Goal: Task Accomplishment & Management: Manage account settings

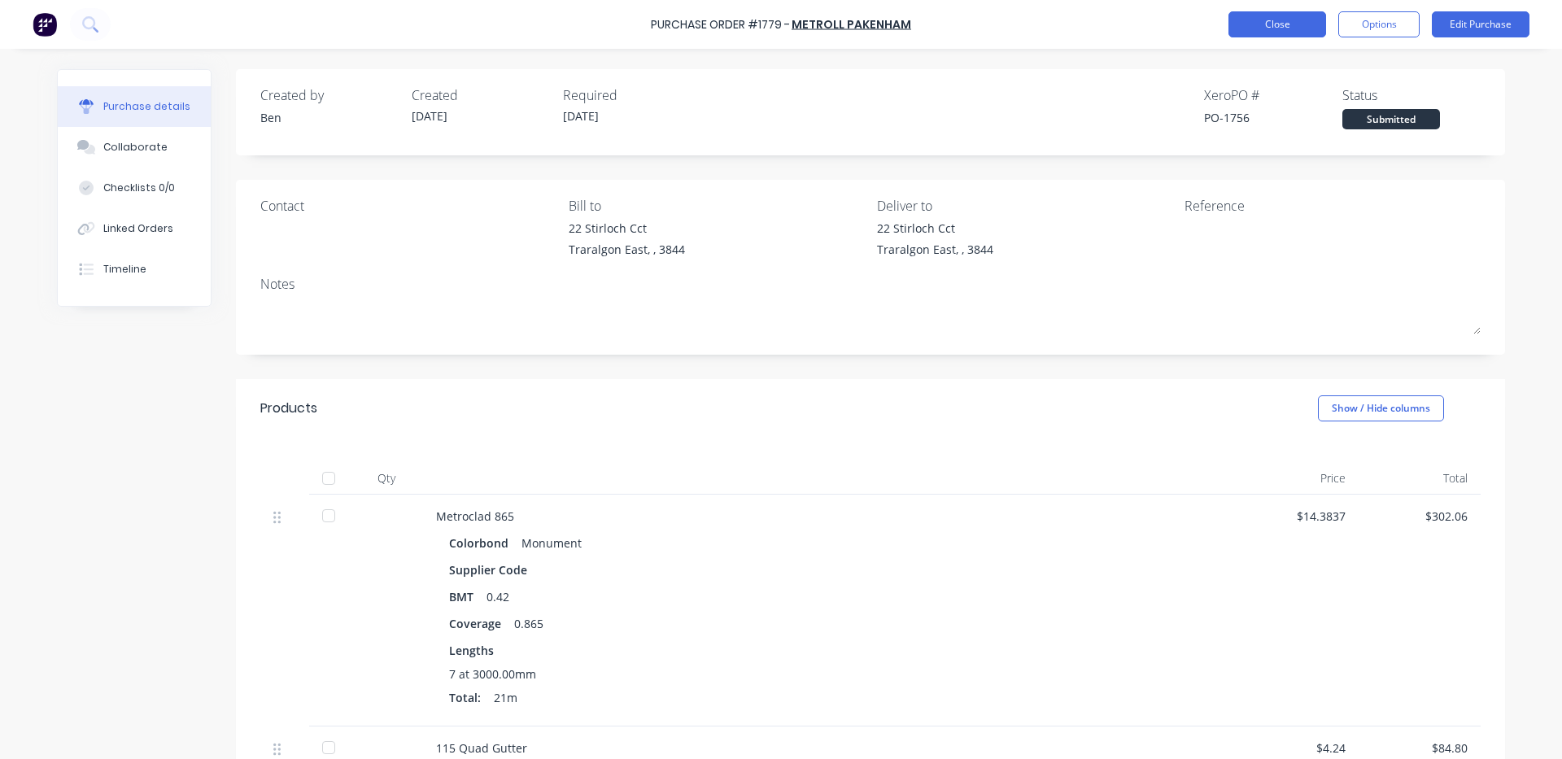
click at [1260, 20] on button "Close" at bounding box center [1278, 24] width 98 height 26
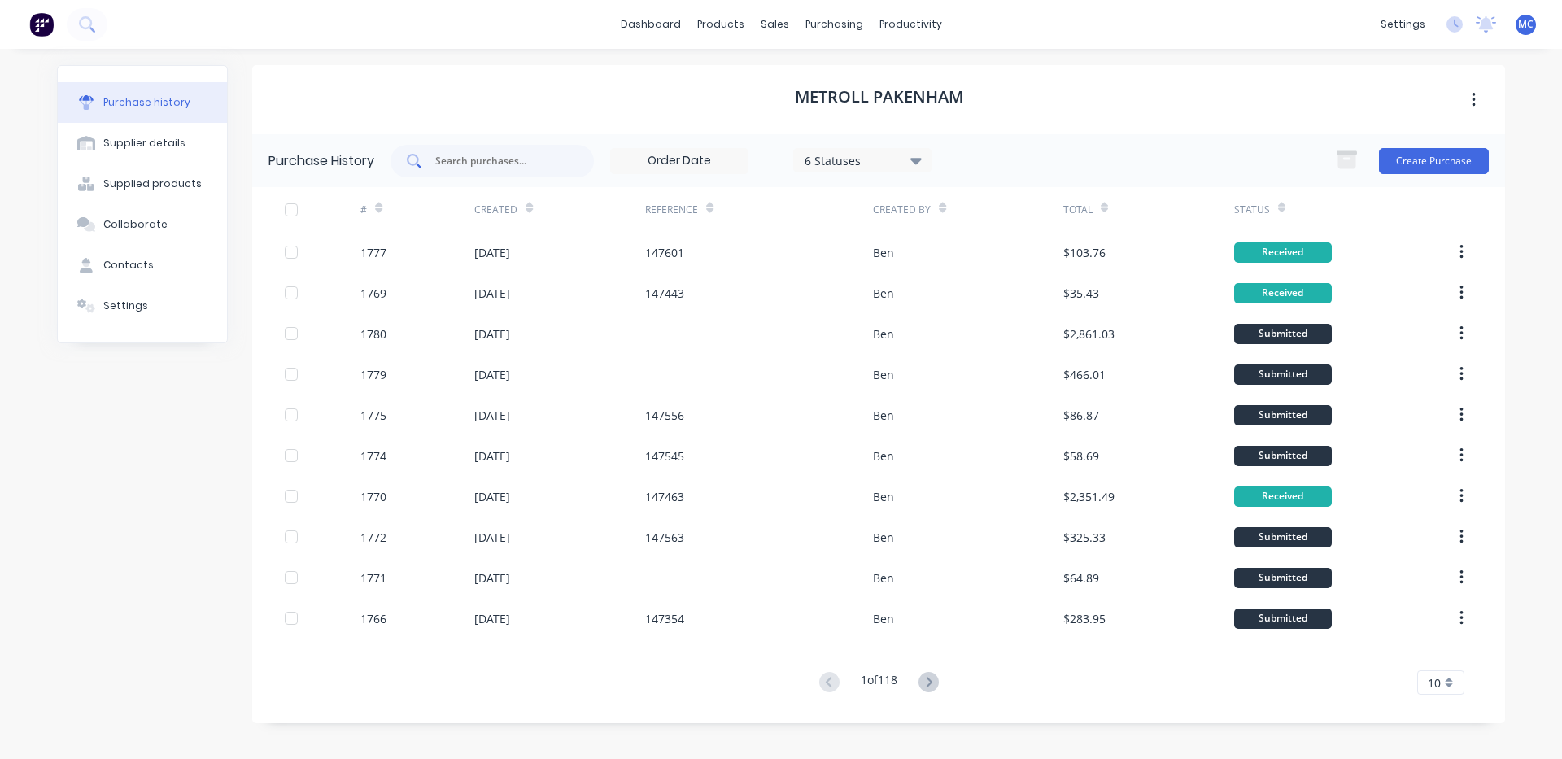
click at [470, 171] on div at bounding box center [492, 161] width 203 height 33
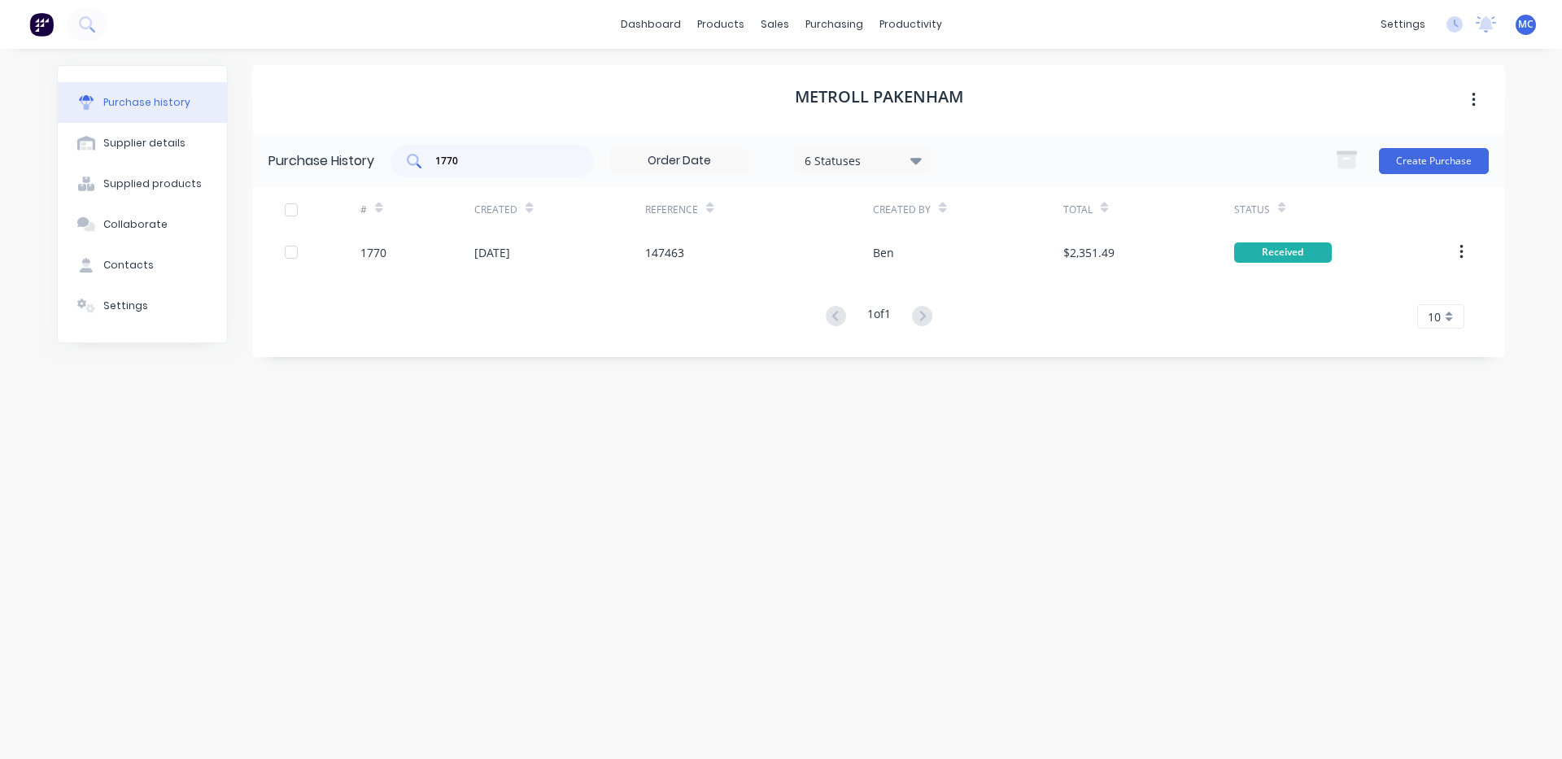
click at [484, 168] on input "1770" at bounding box center [501, 161] width 135 height 16
type input "1780"
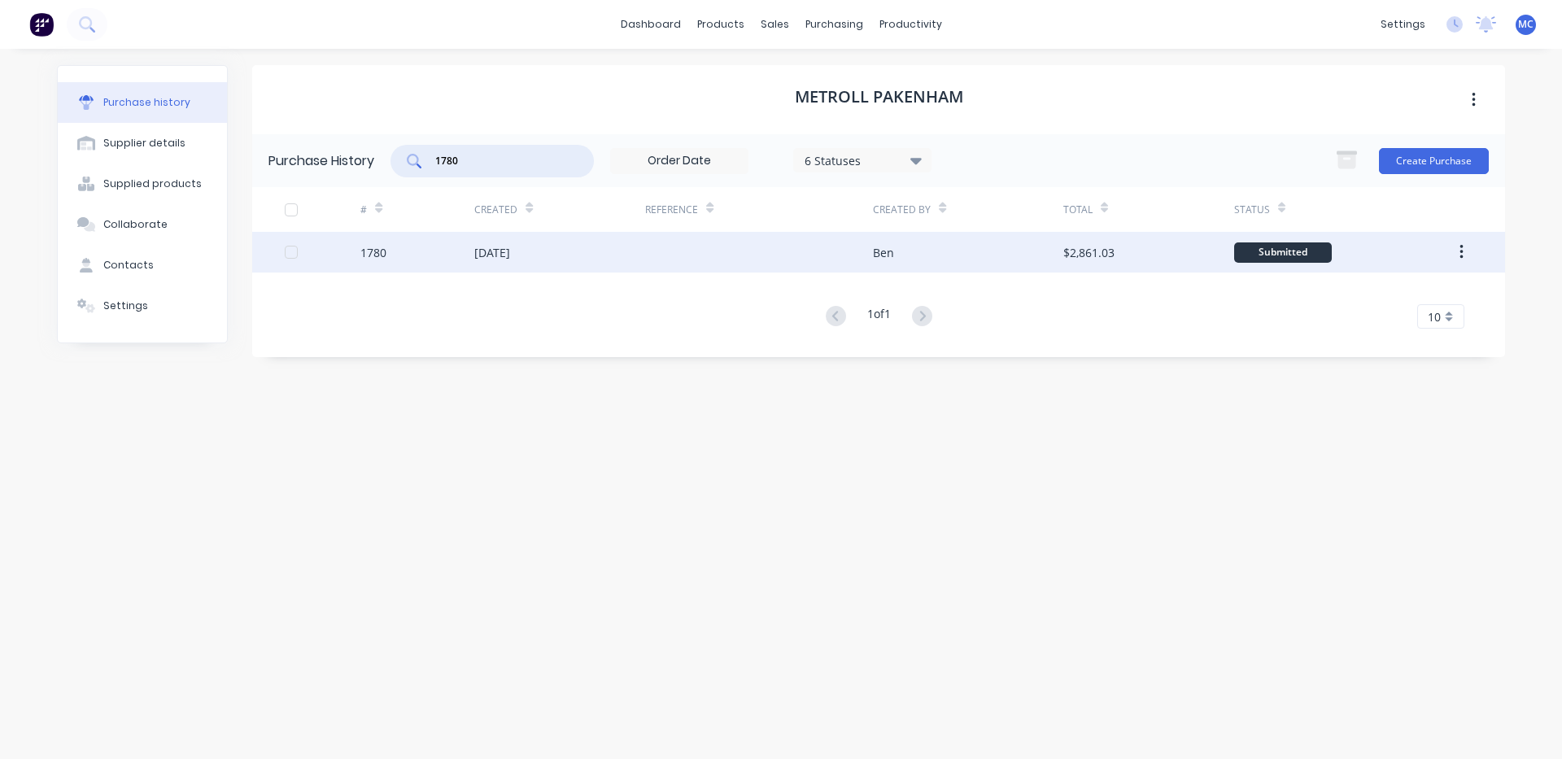
click at [486, 259] on div "[DATE]" at bounding box center [492, 252] width 36 height 17
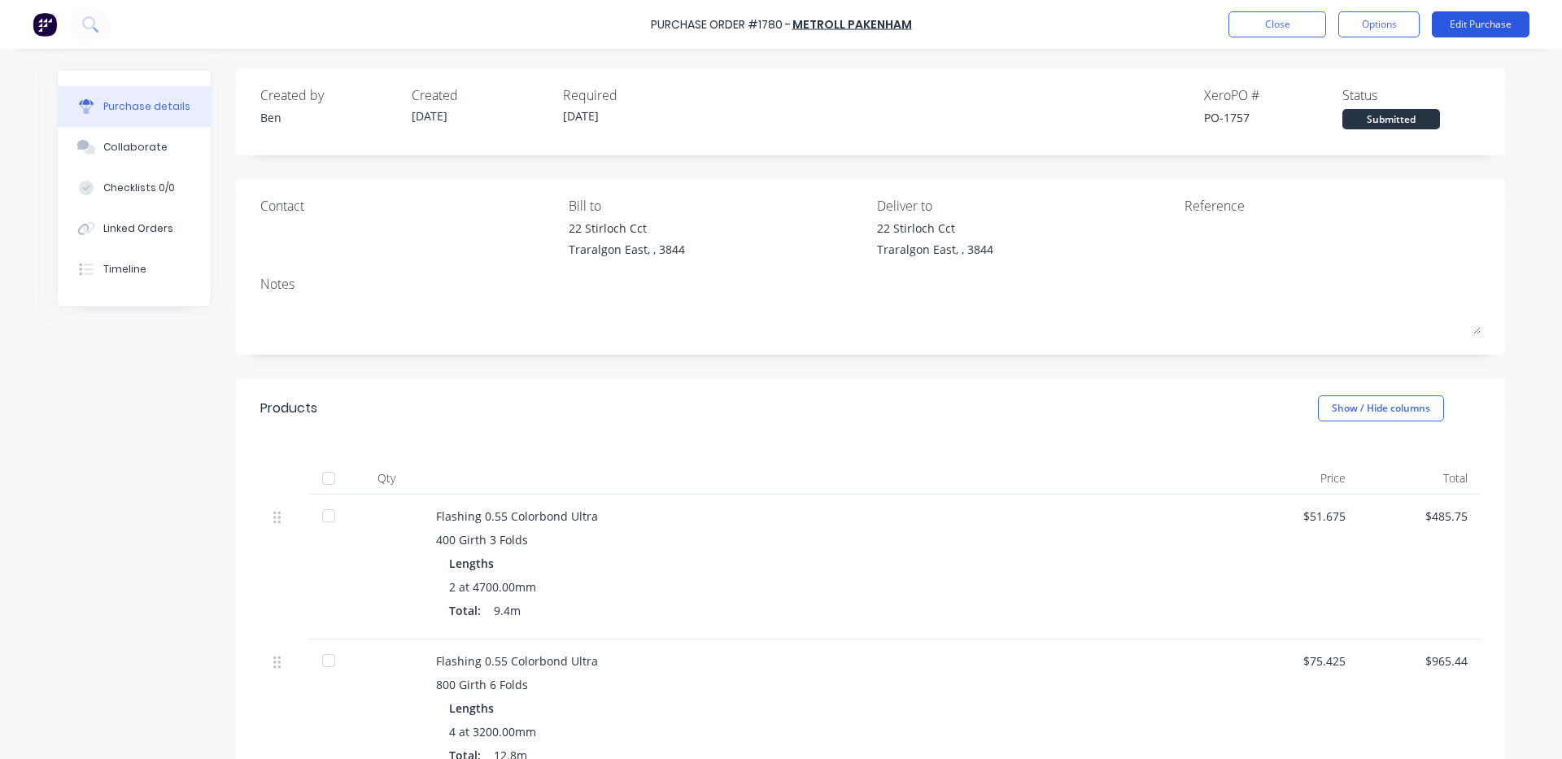
click at [1484, 28] on button "Edit Purchase" at bounding box center [1481, 24] width 98 height 26
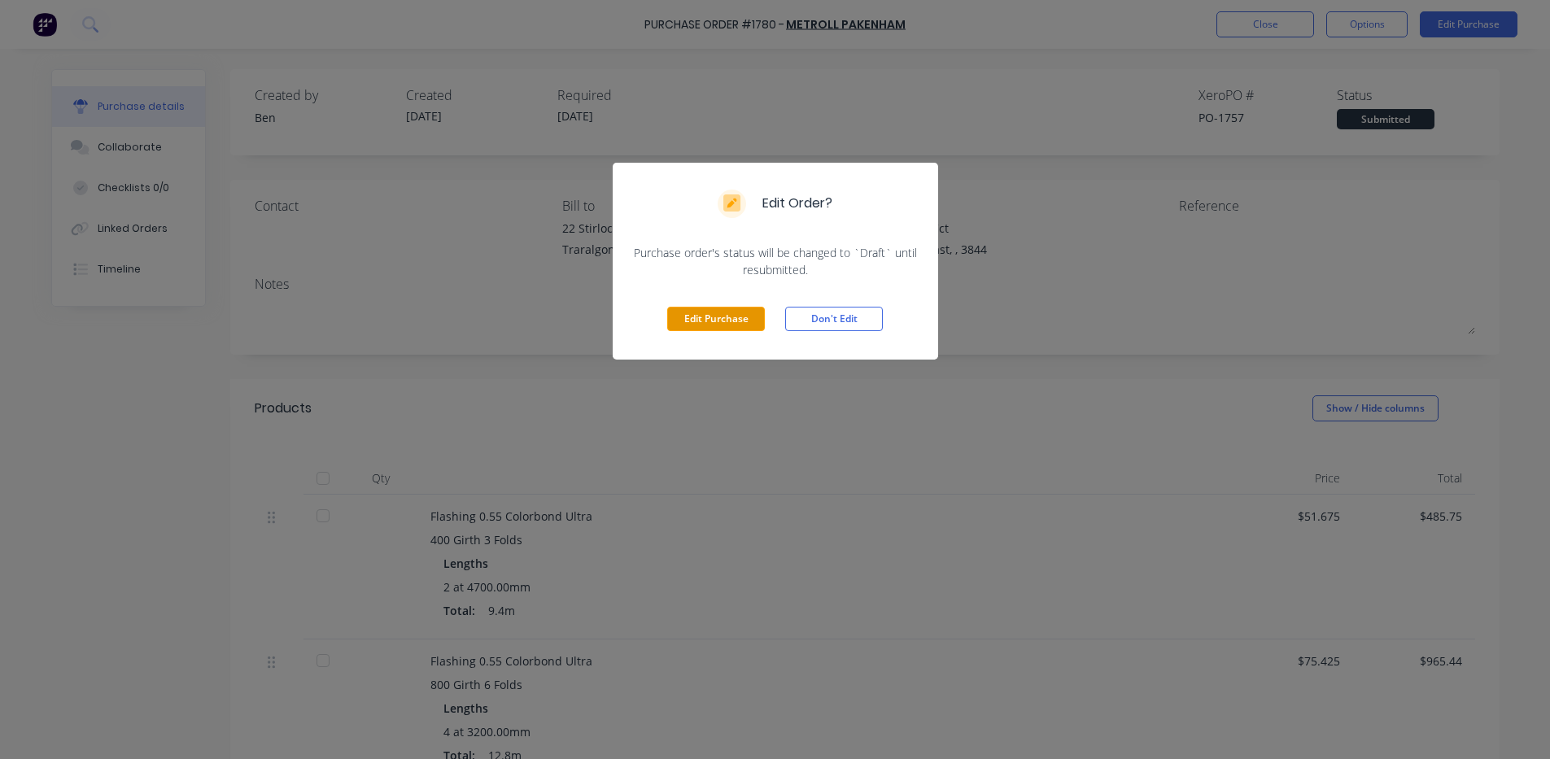
click at [672, 320] on button "Edit Purchase" at bounding box center [716, 319] width 98 height 24
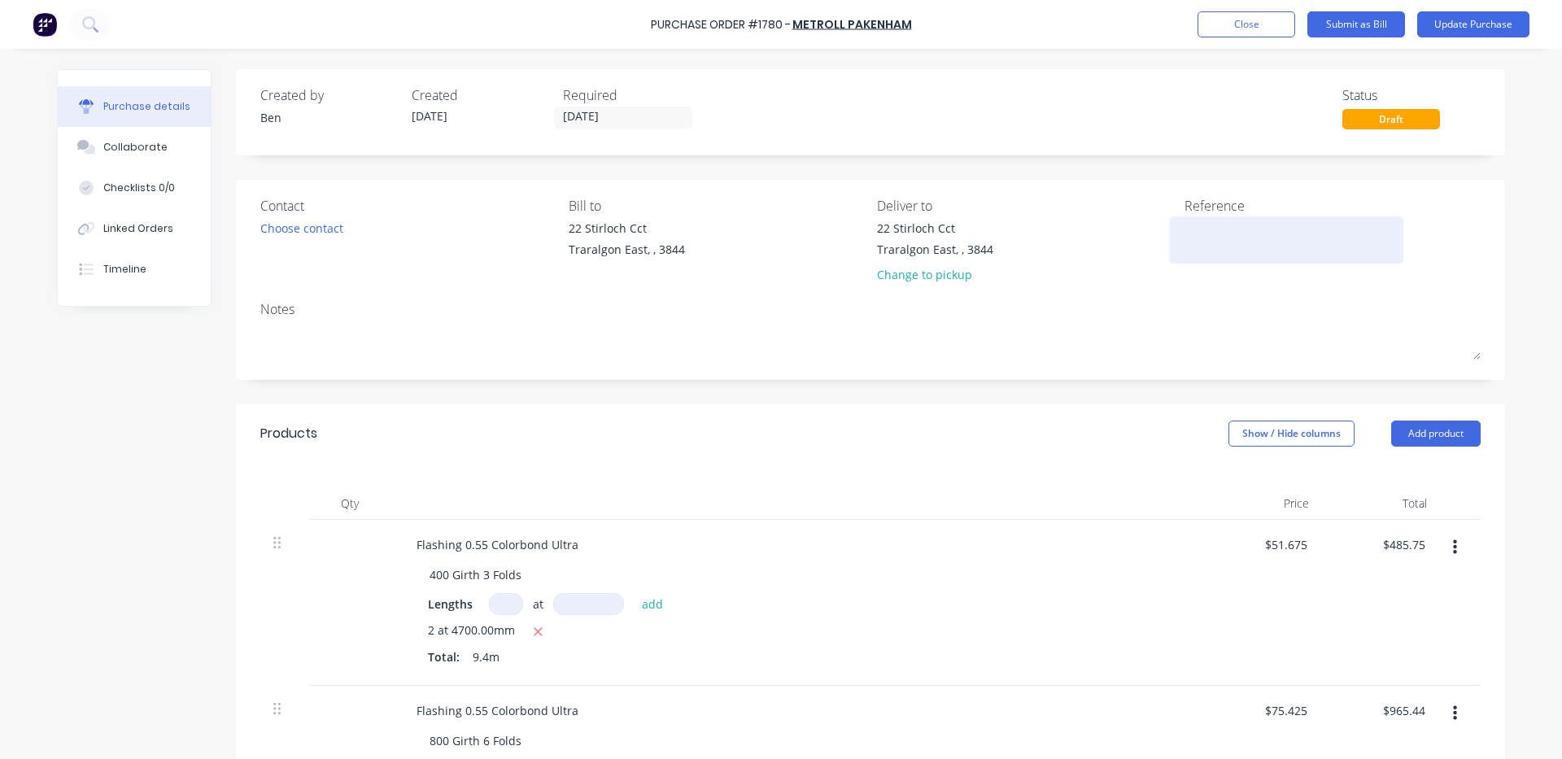
click at [1222, 237] on textarea at bounding box center [1286, 238] width 203 height 37
type textarea "147"
type textarea "x"
type textarea "1476"
type textarea "x"
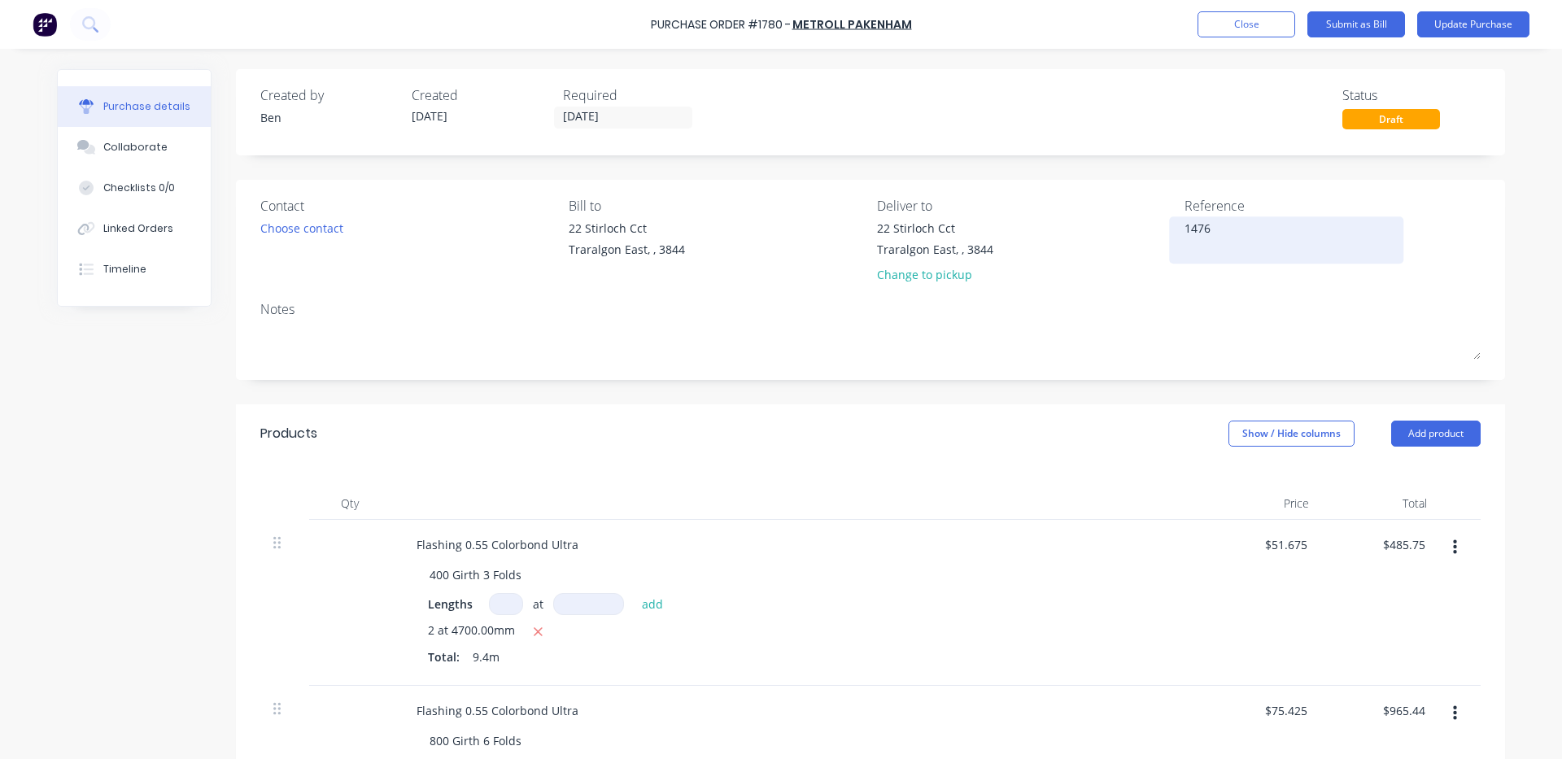
type textarea "14764"
type textarea "x"
type textarea "147649"
type textarea "x"
type textarea "147649"
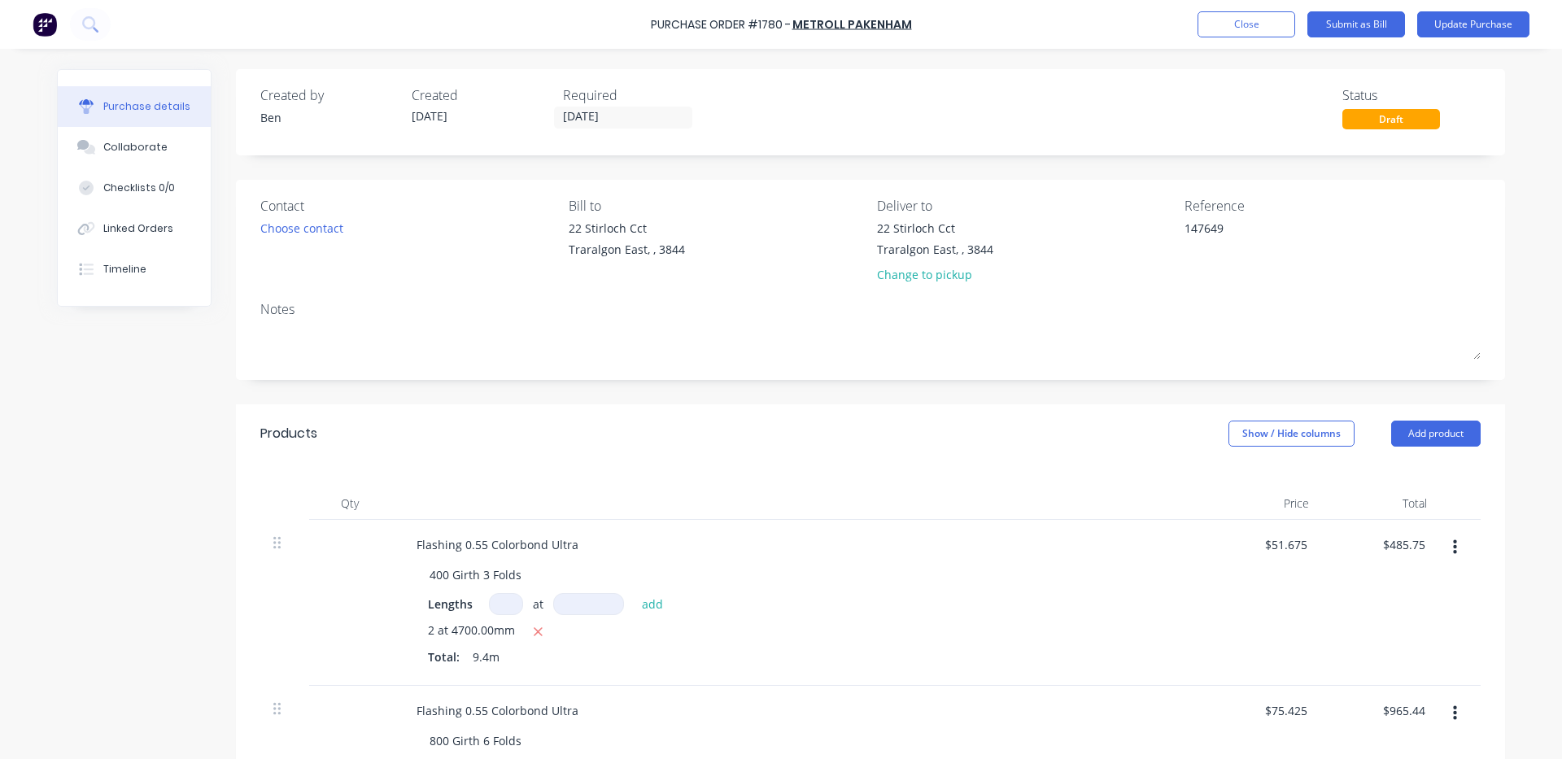
click at [963, 514] on div at bounding box center [798, 503] width 814 height 33
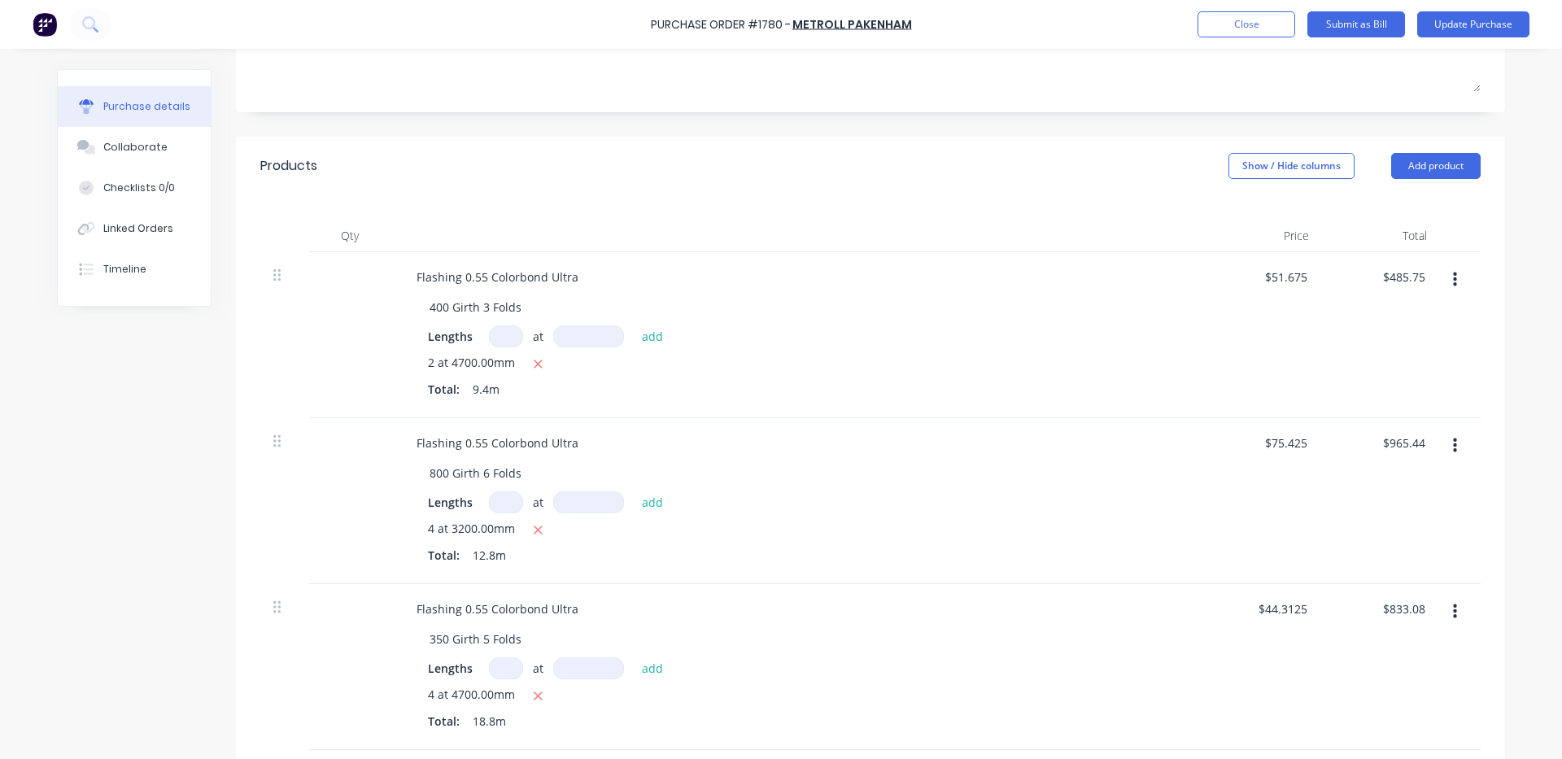
scroll to position [271, 0]
type textarea "x"
type input "965.44"
click at [1418, 439] on input "965.44" at bounding box center [1403, 440] width 50 height 24
type textarea "x"
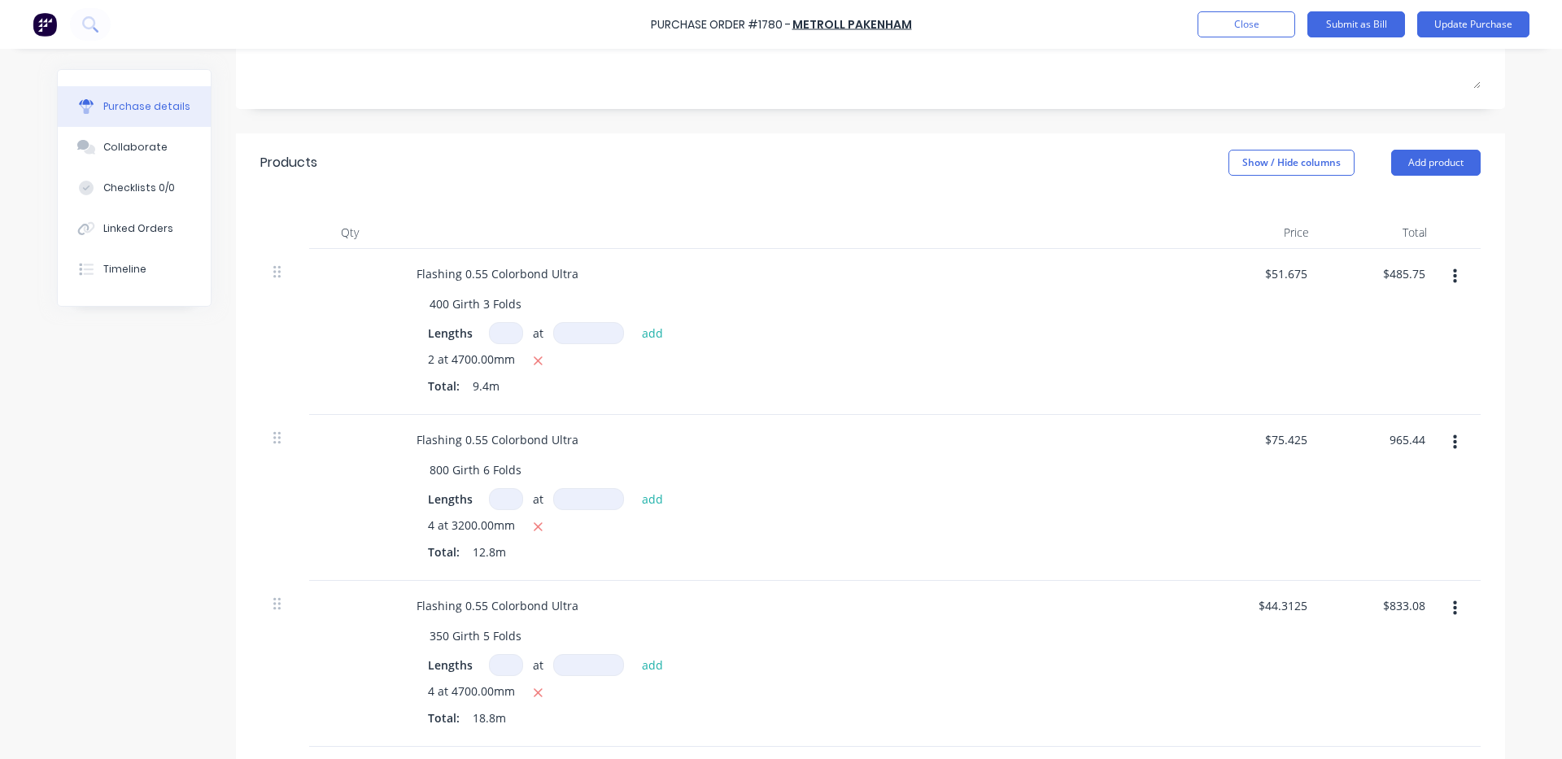
drag, startPoint x: 1420, startPoint y: 439, endPoint x: 1296, endPoint y: 457, distance: 125.1
click at [1296, 455] on div "Flashing 0.55 Colorbond Ultra 800 Girth 6 Folds Lengths at add 4 at 3200.00mm T…" at bounding box center [870, 498] width 1221 height 166
type input "469.02"
type textarea "x"
type input "$36.6422"
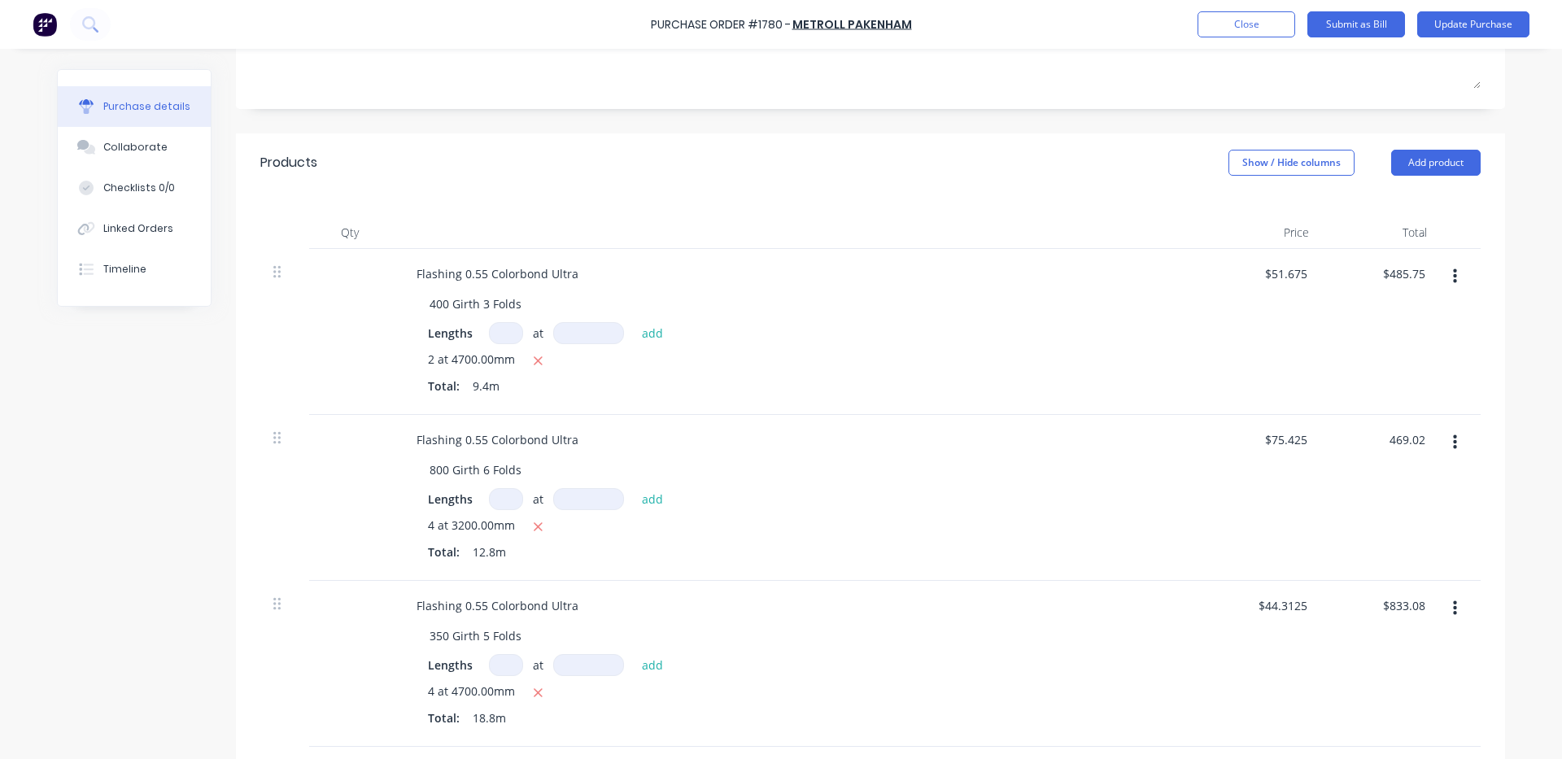
type input "$469.02"
click at [1120, 467] on div "800 Girth 6 Folds" at bounding box center [804, 470] width 775 height 24
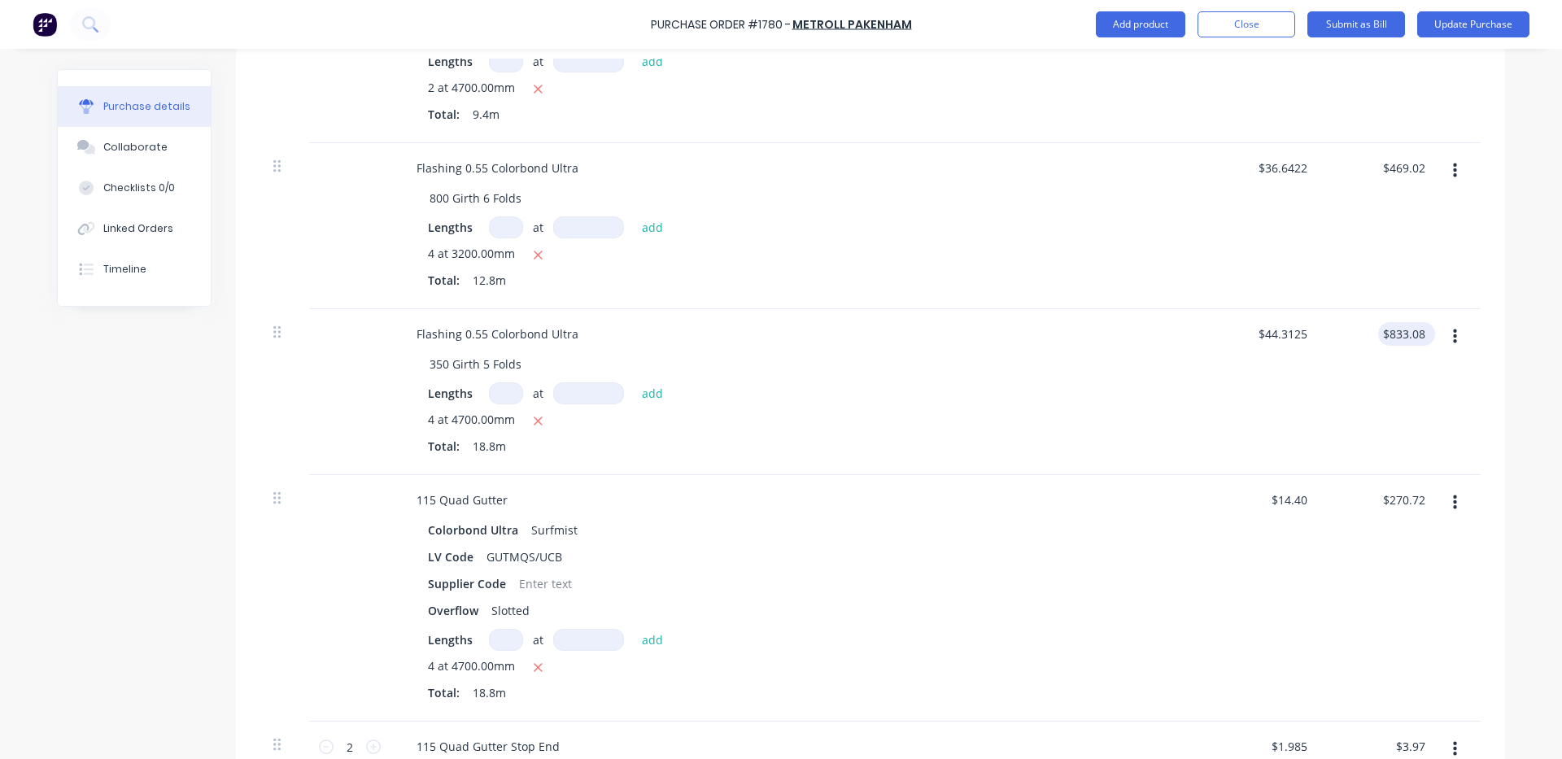
type textarea "x"
click at [1417, 330] on input "833.08" at bounding box center [1403, 334] width 50 height 24
type input "8"
type input "416.56"
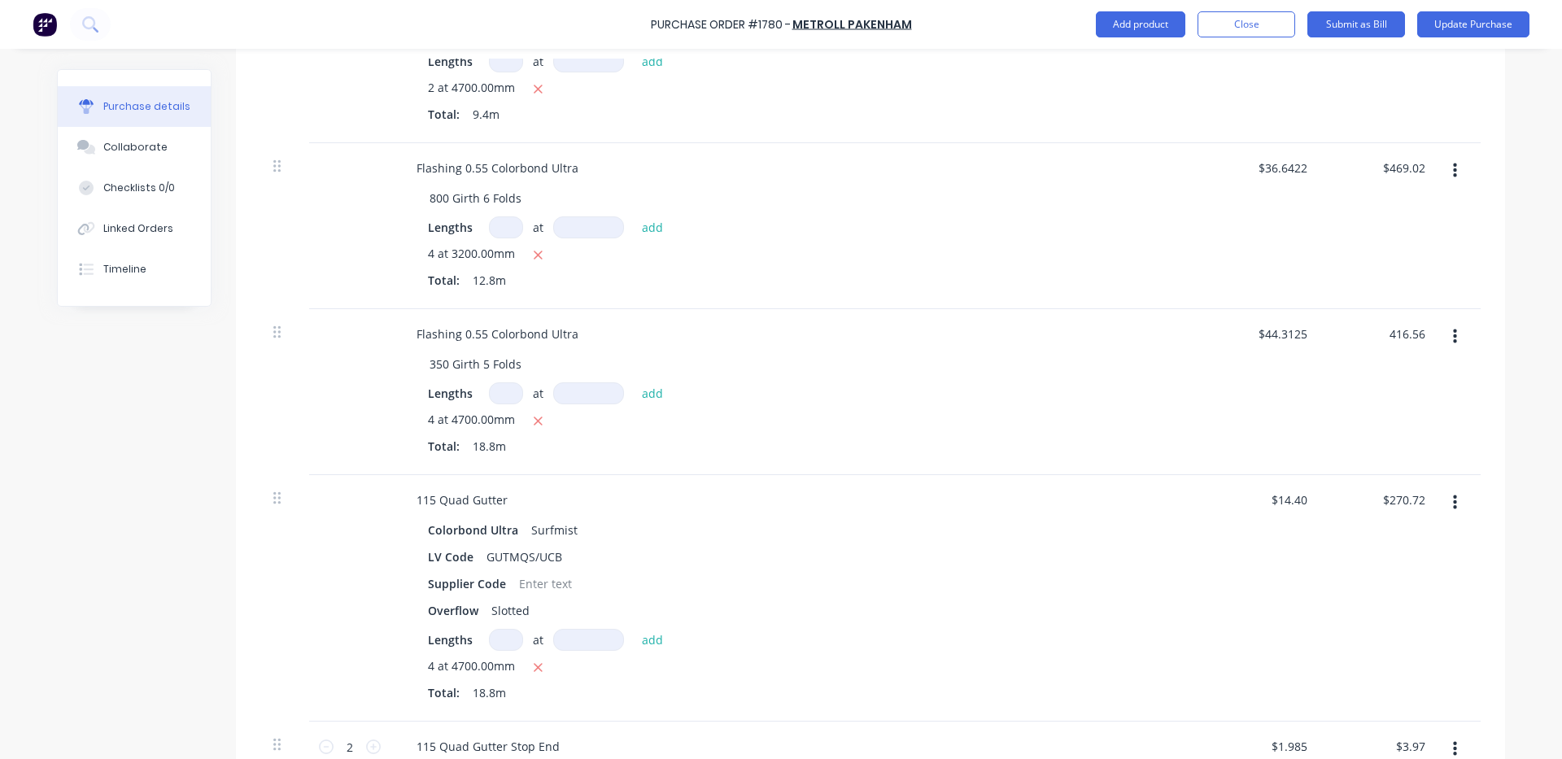
type textarea "x"
type input "$22.1574"
type input "$416.56"
click at [1247, 397] on div "$22.1574 $44.3125" at bounding box center [1263, 392] width 118 height 166
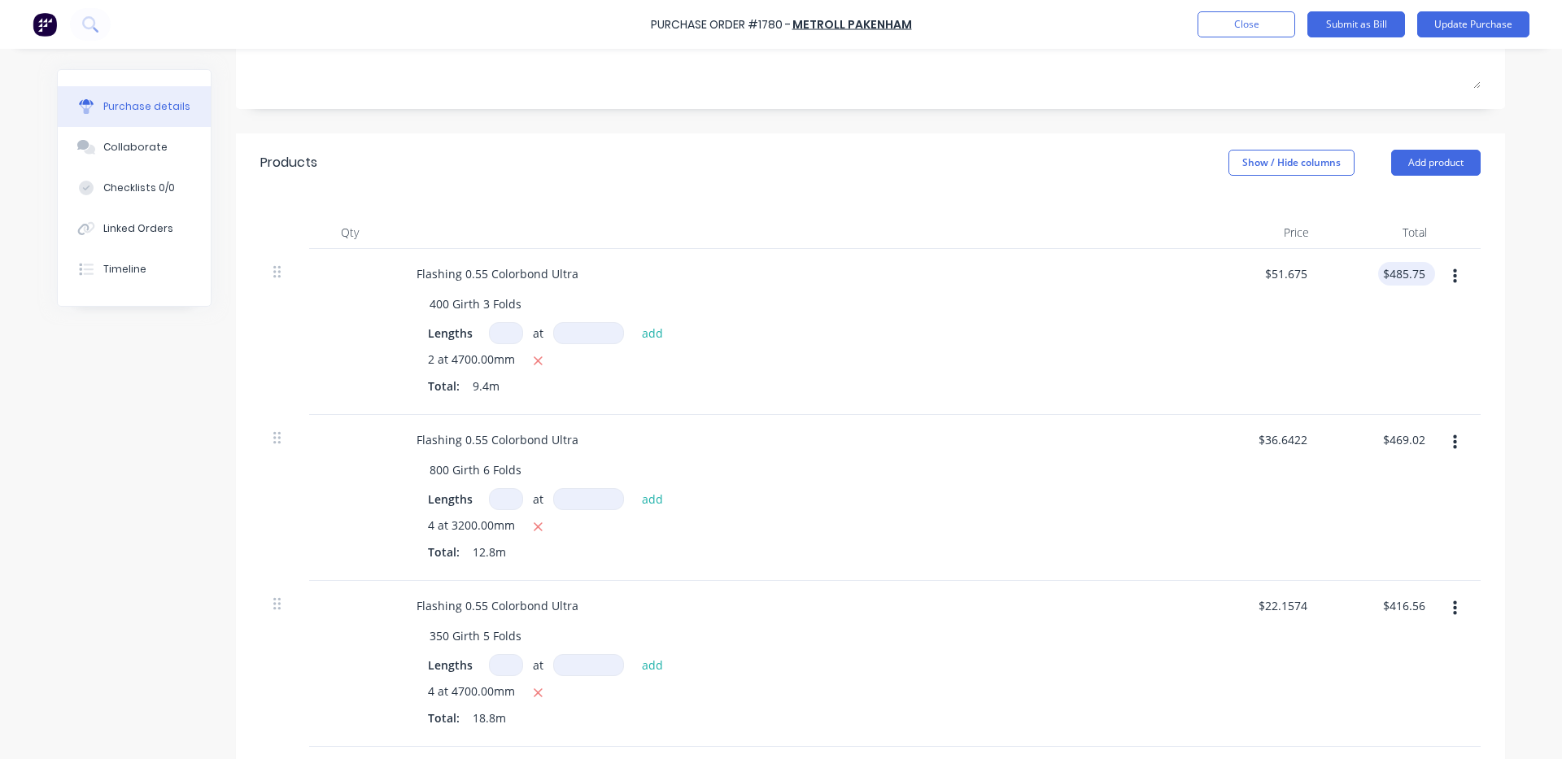
click at [1422, 269] on div "$485.75 $485.75" at bounding box center [1403, 274] width 50 height 24
drag, startPoint x: 1423, startPoint y: 271, endPoint x: 1339, endPoint y: 276, distance: 84.8
click at [1339, 276] on div "$485.75 $485.75" at bounding box center [1381, 332] width 118 height 166
type textarea "x"
type input "485.75"
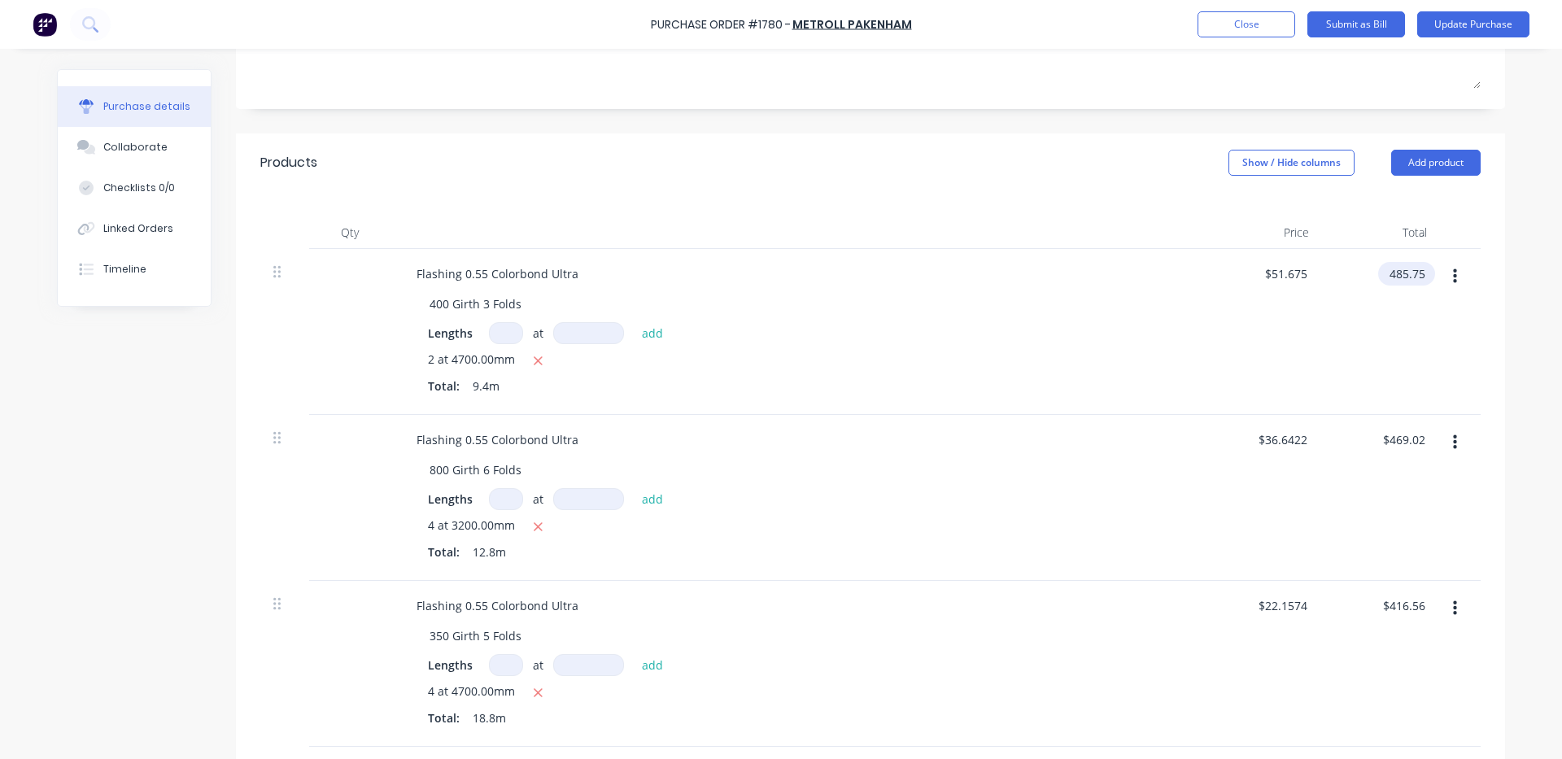
drag, startPoint x: 1339, startPoint y: 276, endPoint x: 1417, endPoint y: 273, distance: 78.2
click at [1417, 273] on input "485.75" at bounding box center [1403, 274] width 50 height 24
type textarea "x"
drag, startPoint x: 1419, startPoint y: 273, endPoint x: 1328, endPoint y: 284, distance: 91.7
click at [1328, 284] on div "485.75 485.75" at bounding box center [1381, 332] width 118 height 166
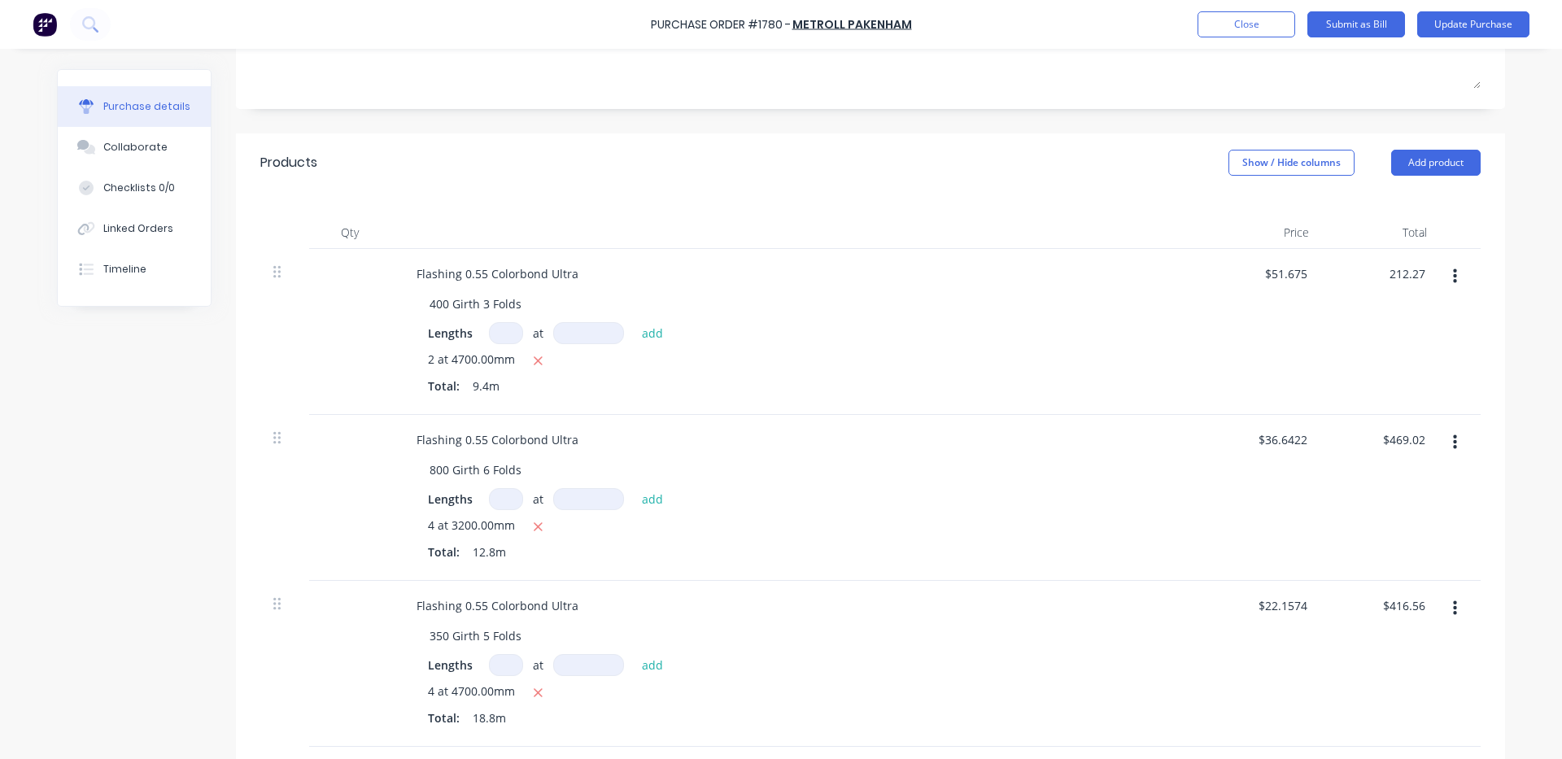
type input "212.27"
type textarea "x"
type input "$22.5819"
type input "$212.27"
click at [1346, 354] on div "$212.27 212.27" at bounding box center [1381, 332] width 118 height 166
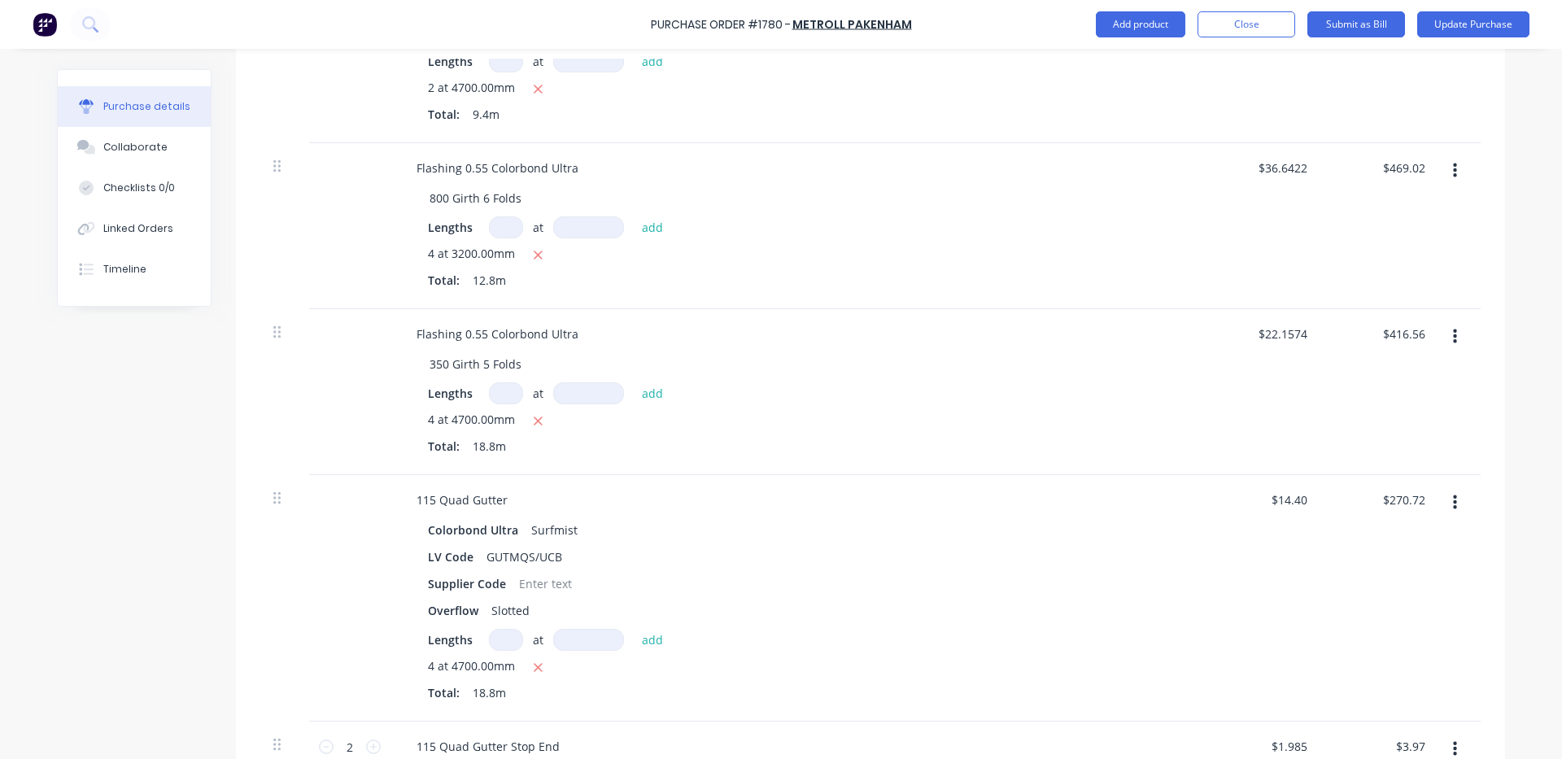
scroll to position [814, 0]
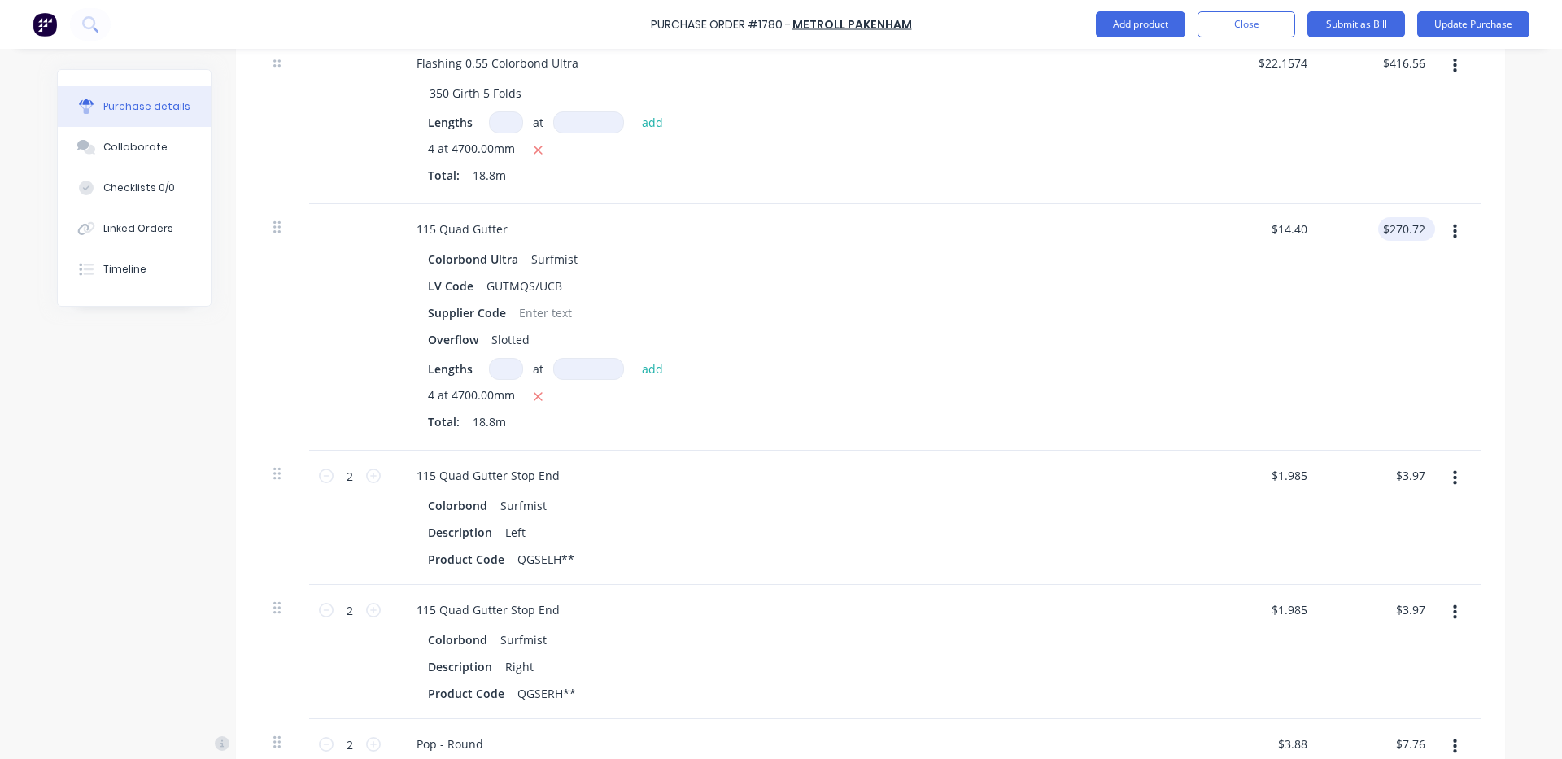
type textarea "x"
click at [1413, 230] on input "270.72" at bounding box center [1407, 229] width 44 height 24
type input "2"
type input "135.36"
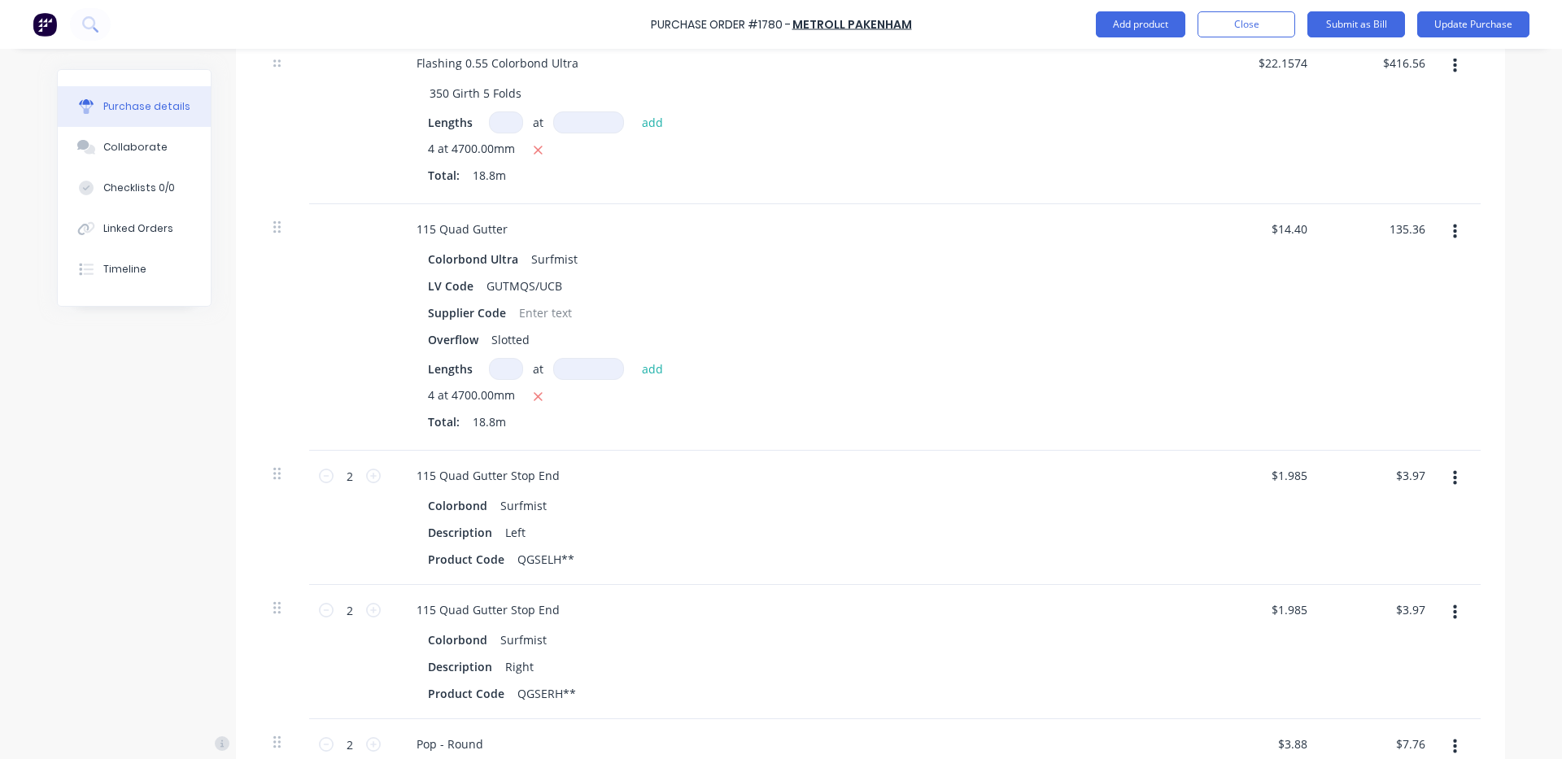
type textarea "x"
type input "$7.20"
type input "$135.36"
click at [1406, 259] on div "$135.36 $135.36" at bounding box center [1381, 327] width 118 height 247
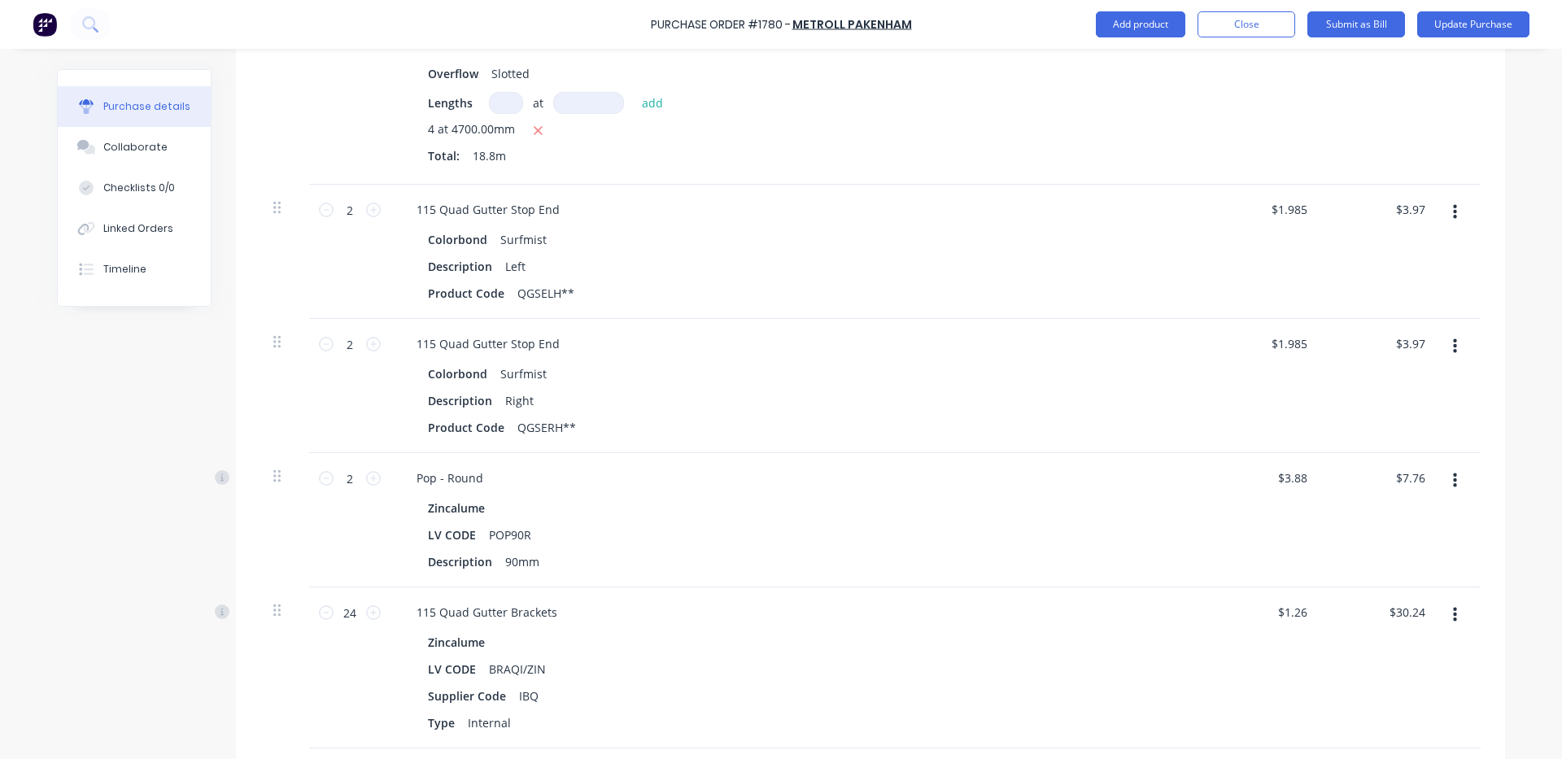
scroll to position [1085, 0]
type textarea "x"
click at [1417, 476] on input "7.76" at bounding box center [1409, 473] width 37 height 24
type input "7.77"
type textarea "x"
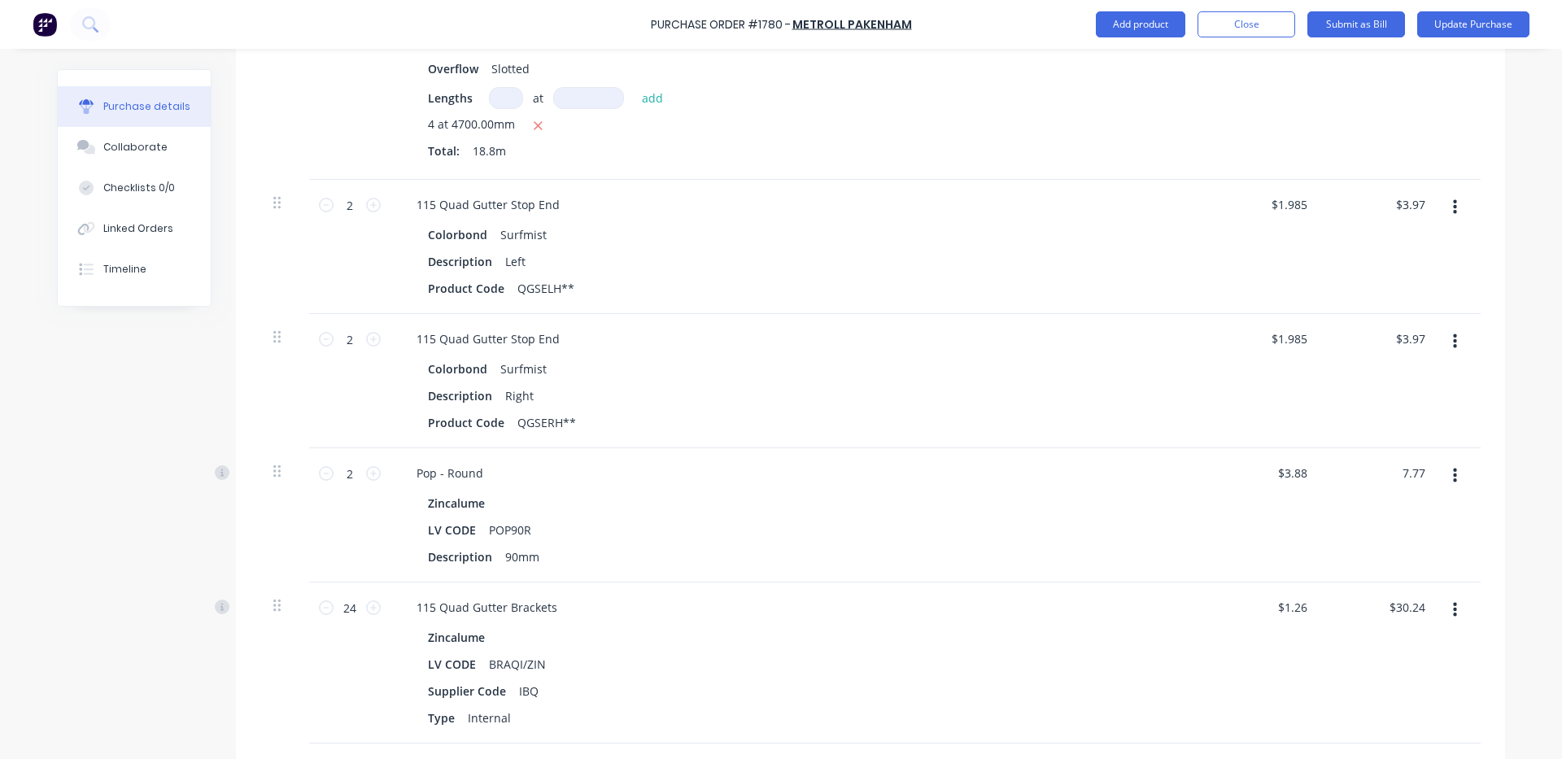
type input "$3.885"
type input "$7.77"
click at [1255, 528] on div "$3.885 $3.88" at bounding box center [1263, 515] width 118 height 134
type textarea "x"
type input "30.24"
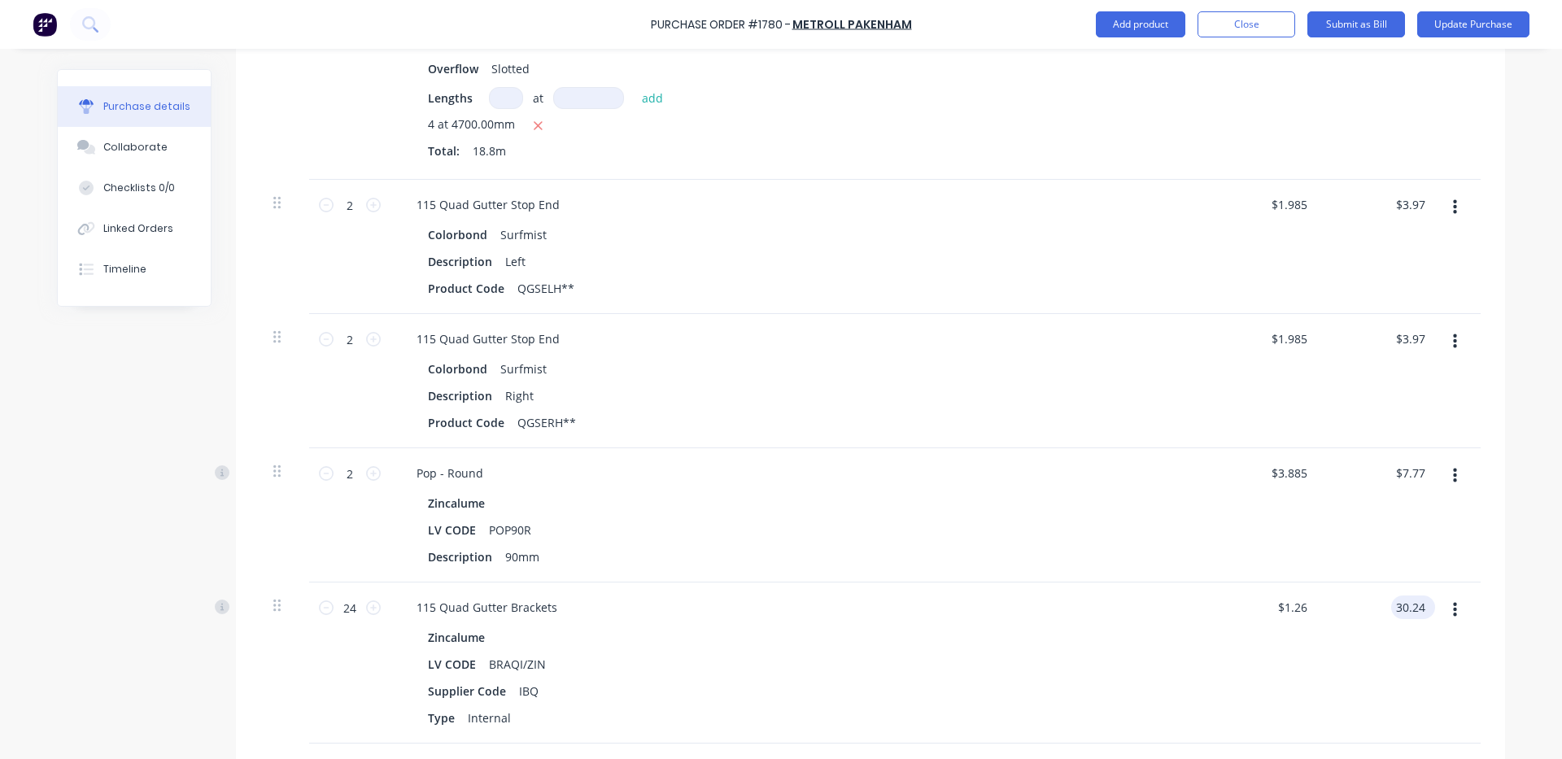
click at [1418, 615] on input "30.24" at bounding box center [1409, 608] width 37 height 24
type textarea "x"
drag, startPoint x: 1418, startPoint y: 615, endPoint x: 1339, endPoint y: 615, distance: 78.9
click at [1339, 615] on div "30.24 30.24" at bounding box center [1381, 663] width 118 height 161
type input "28.68"
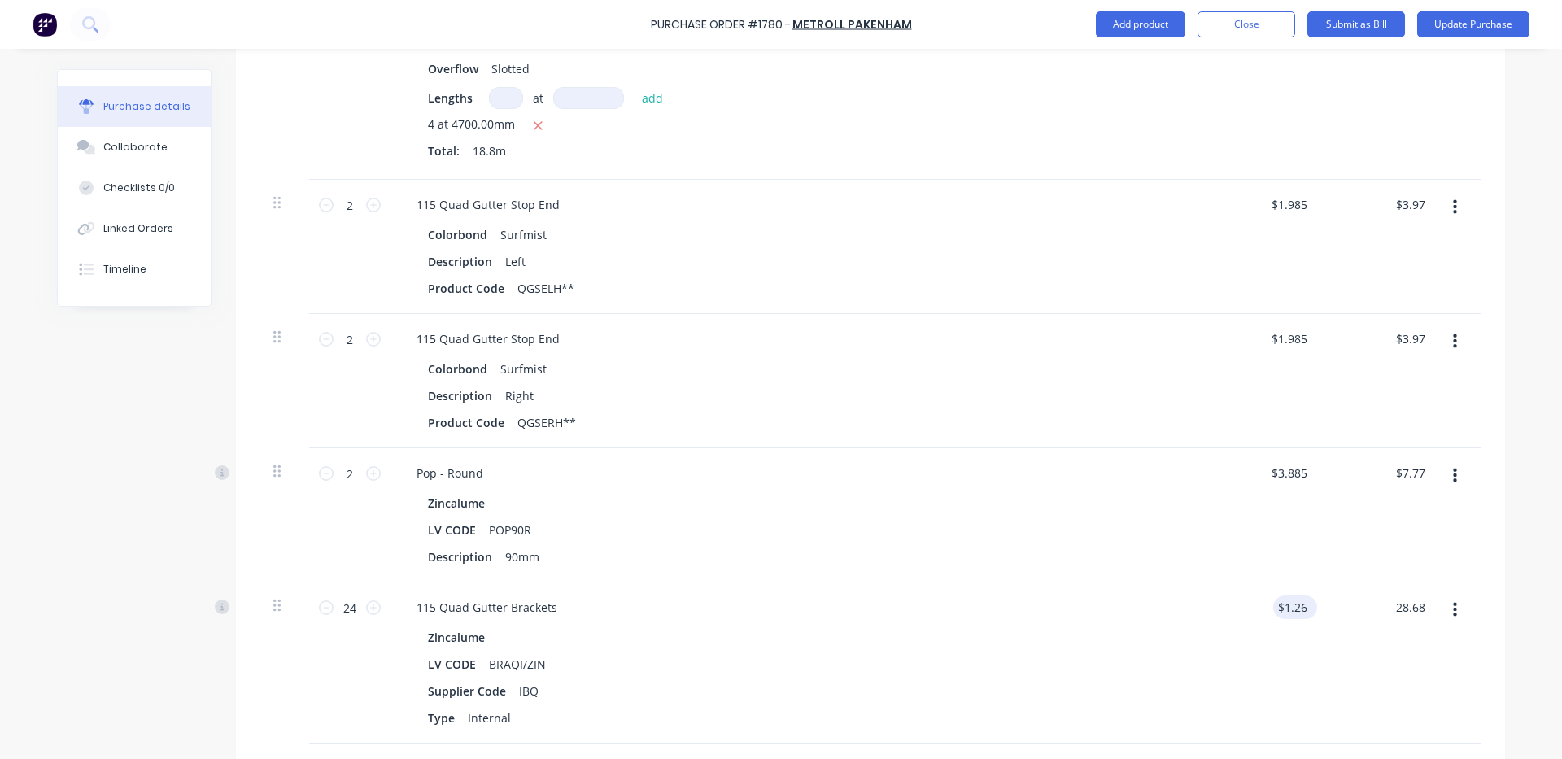
type textarea "x"
type input "1.1950"
type input "$28.68"
click at [1289, 616] on input "1.1950" at bounding box center [1289, 608] width 44 height 24
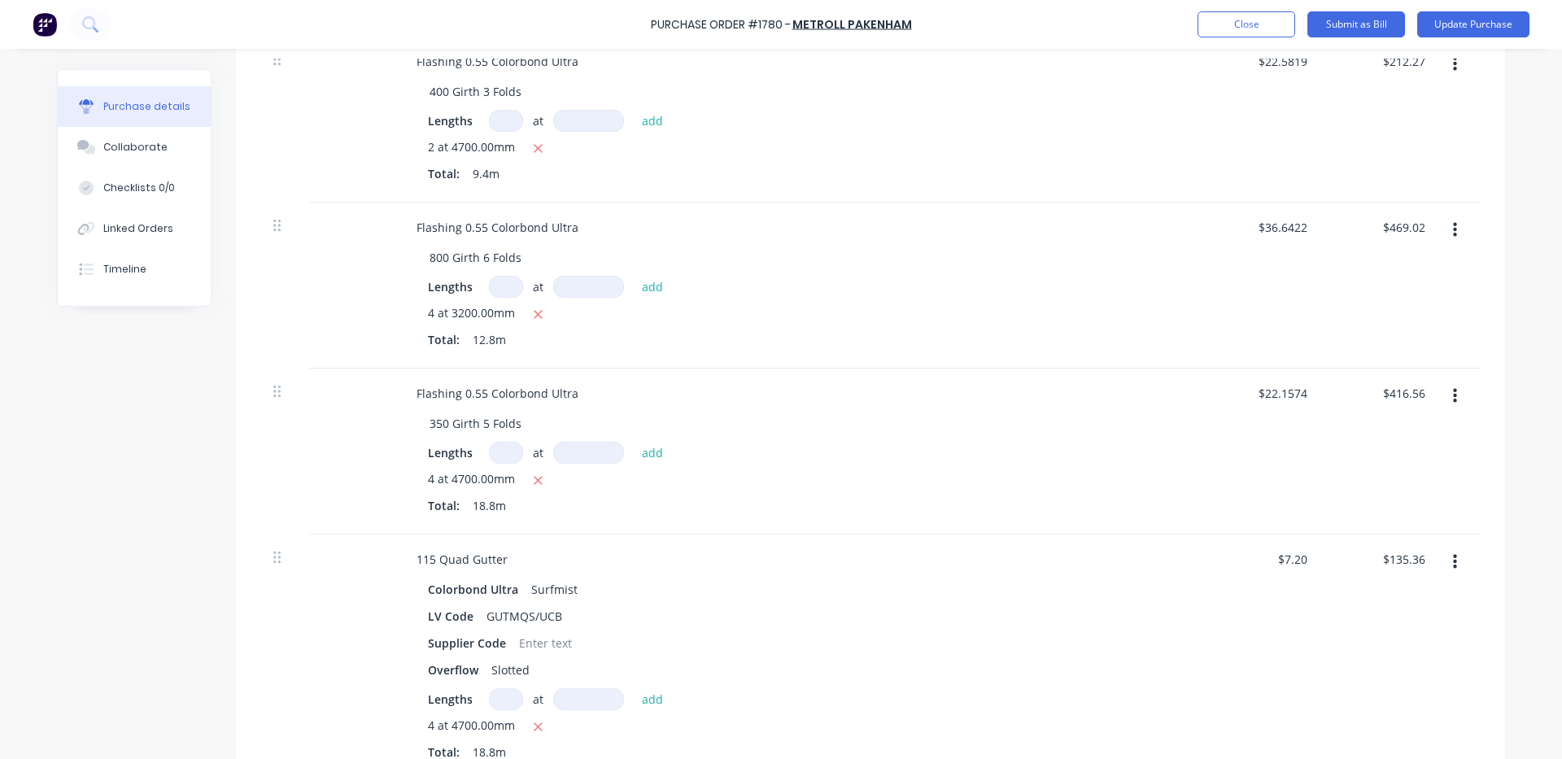
scroll to position [0, 0]
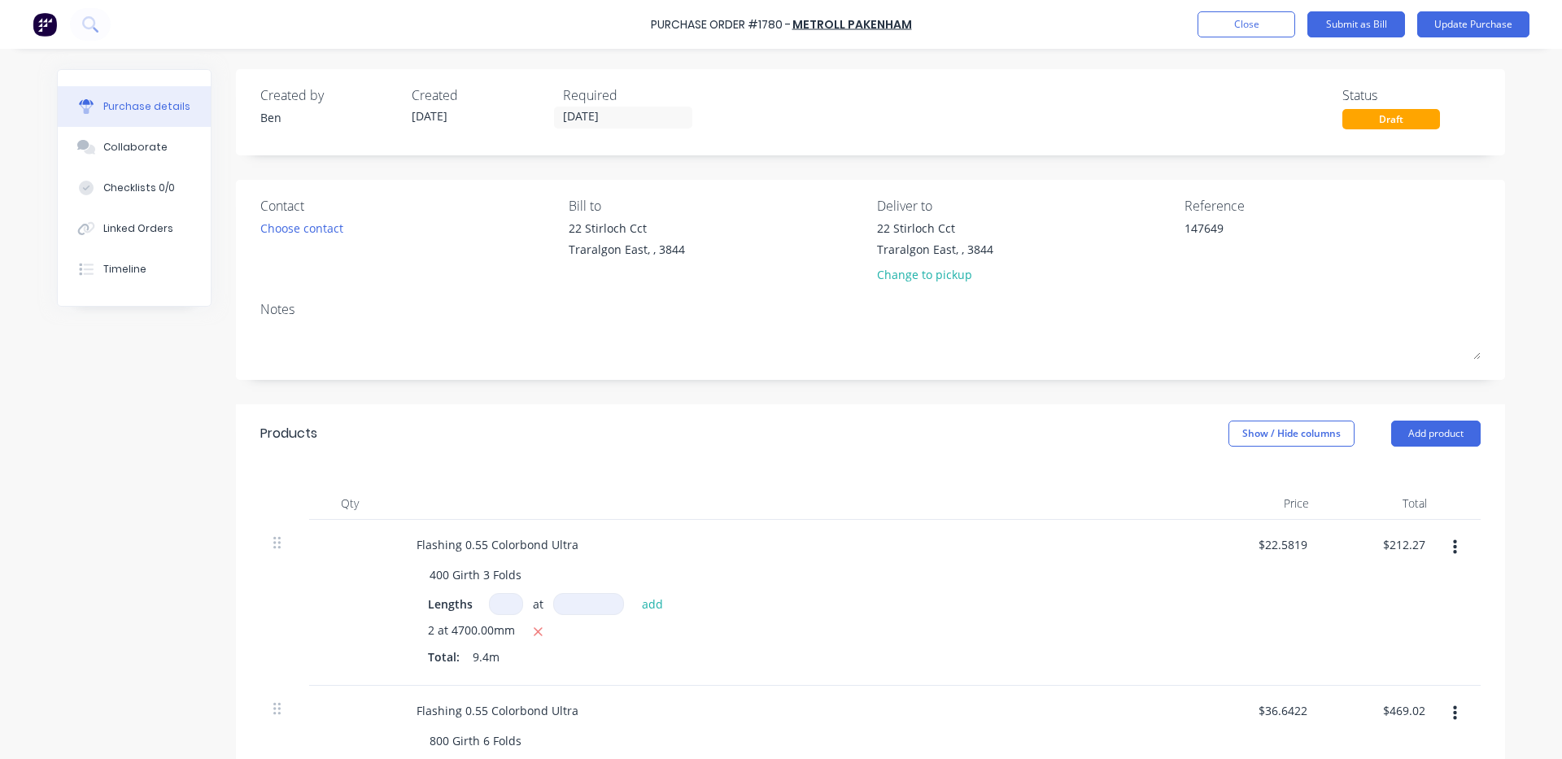
type textarea "x"
type input "$1.195"
click at [1349, 296] on div "Contact Choose contact [PERSON_NAME] to [STREET_ADDRESS][GEOGRAPHIC_DATA] Deliv…" at bounding box center [870, 280] width 1269 height 200
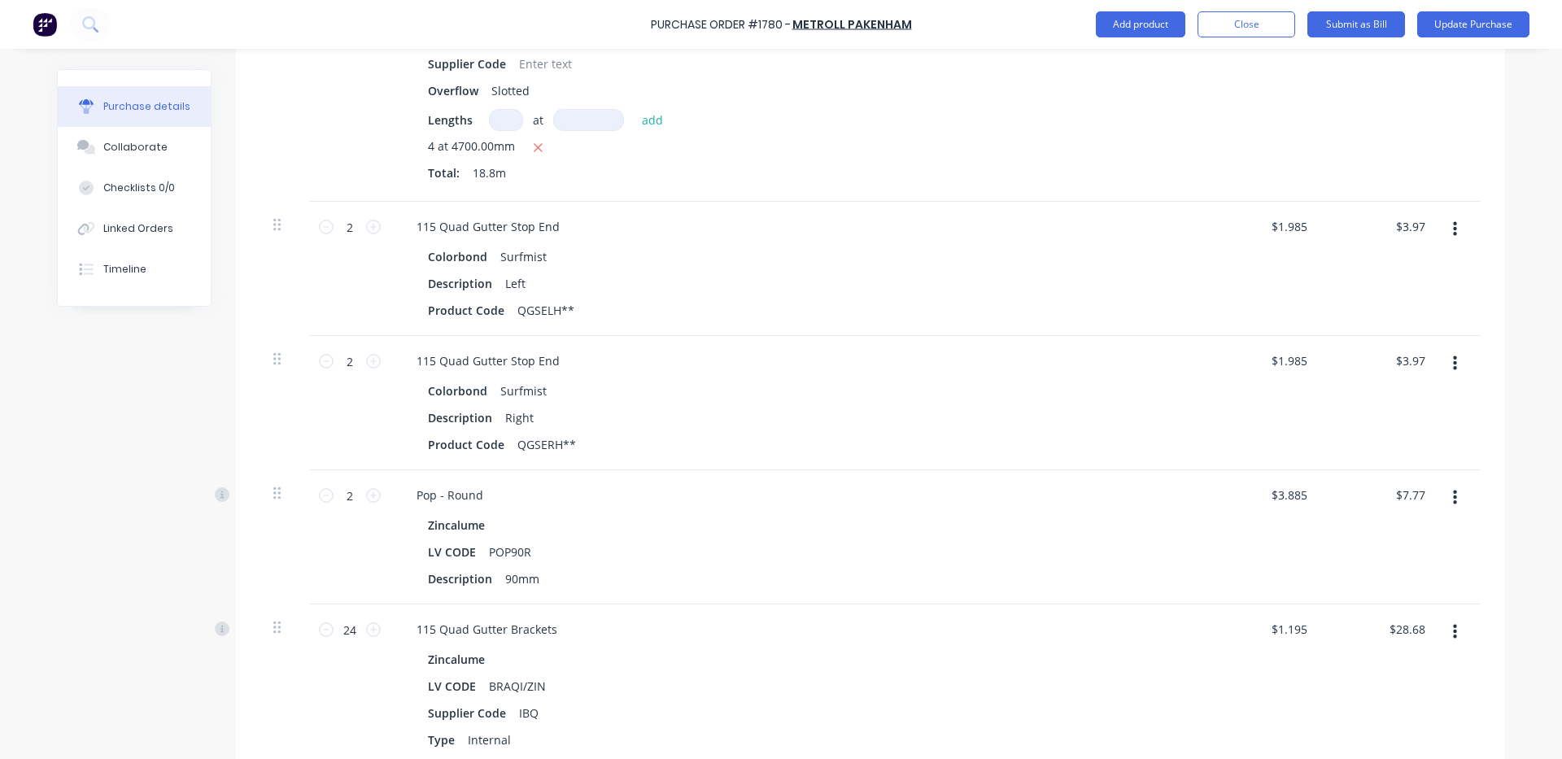
scroll to position [1413, 0]
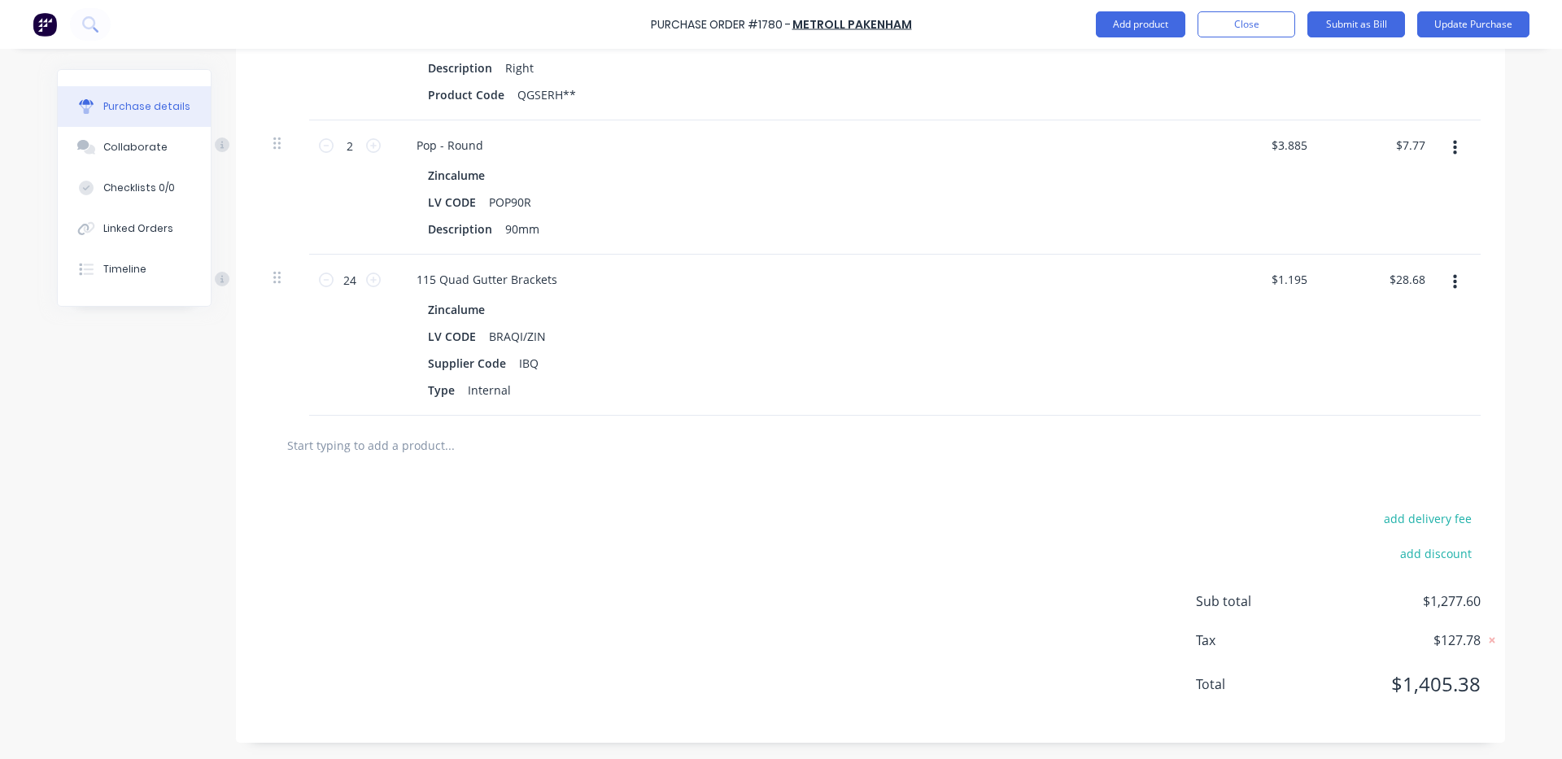
click at [1017, 549] on div "add delivery fee add discount Sub total $1,277.60 Tax $127.78 Total $1,405.38" at bounding box center [870, 609] width 1269 height 268
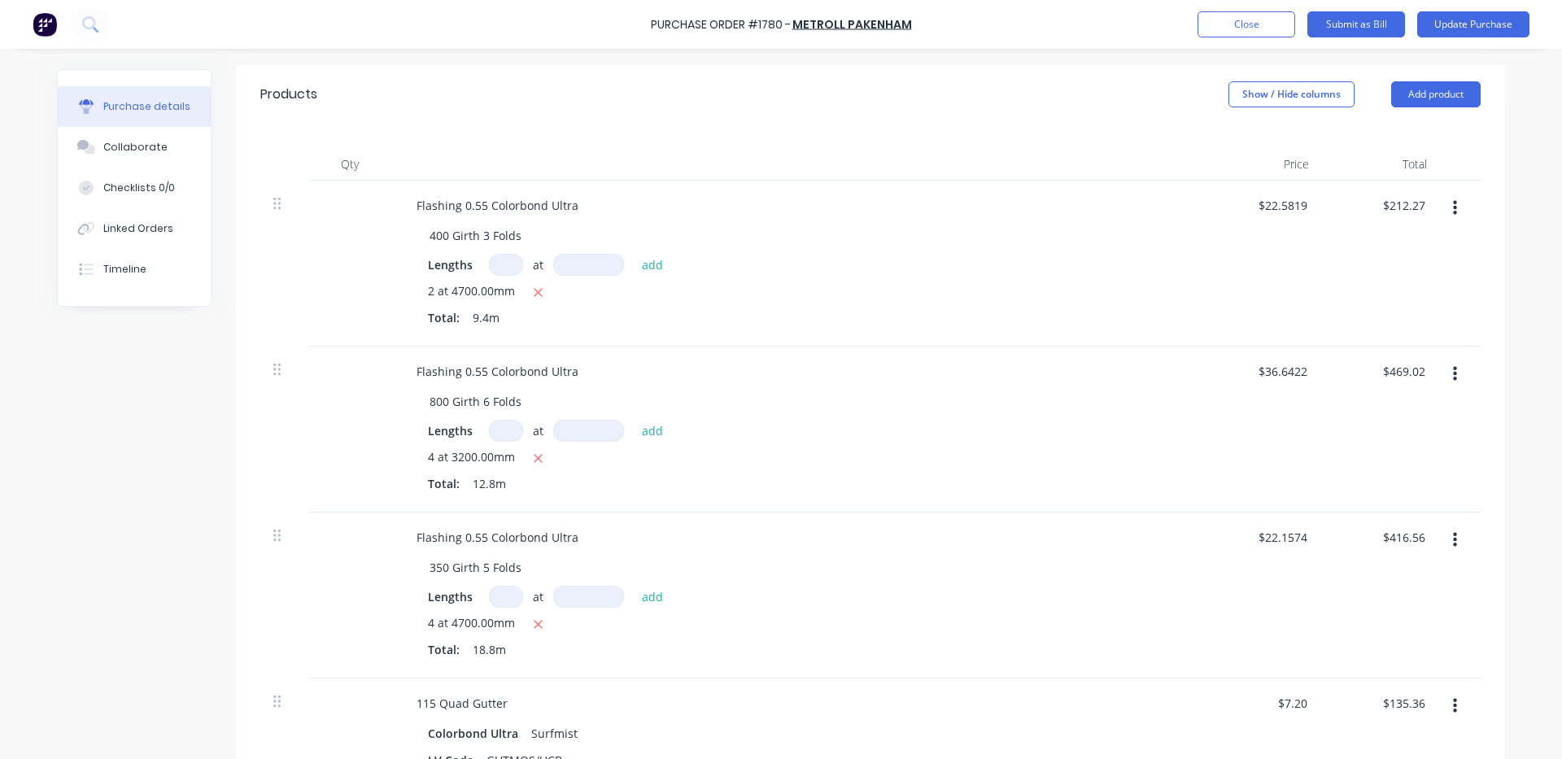
scroll to position [328, 0]
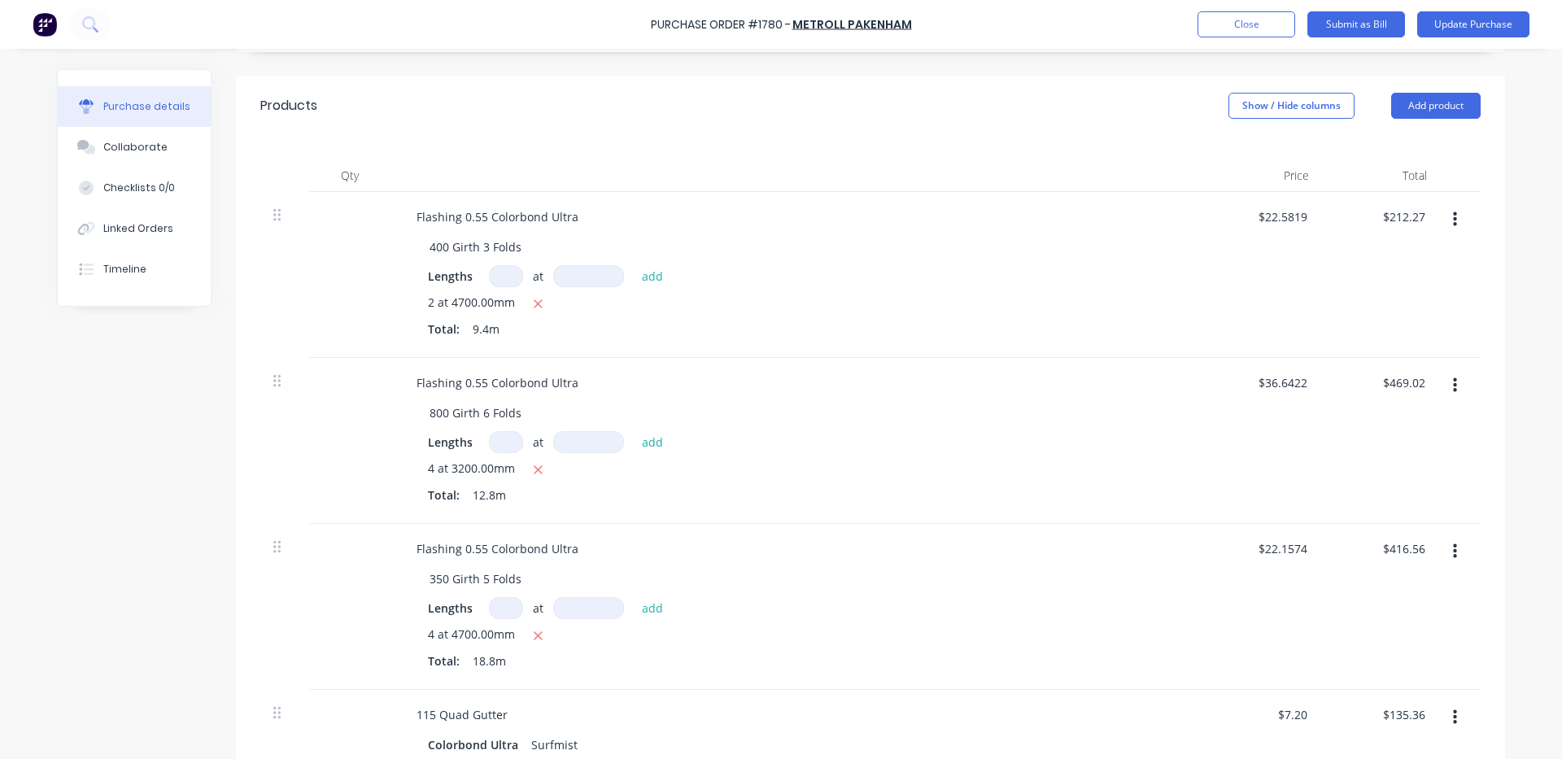
click at [933, 108] on div "Products Show / Hide columns Add product" at bounding box center [870, 105] width 1269 height 59
click at [1461, 27] on button "Update Purchase" at bounding box center [1473, 24] width 112 height 26
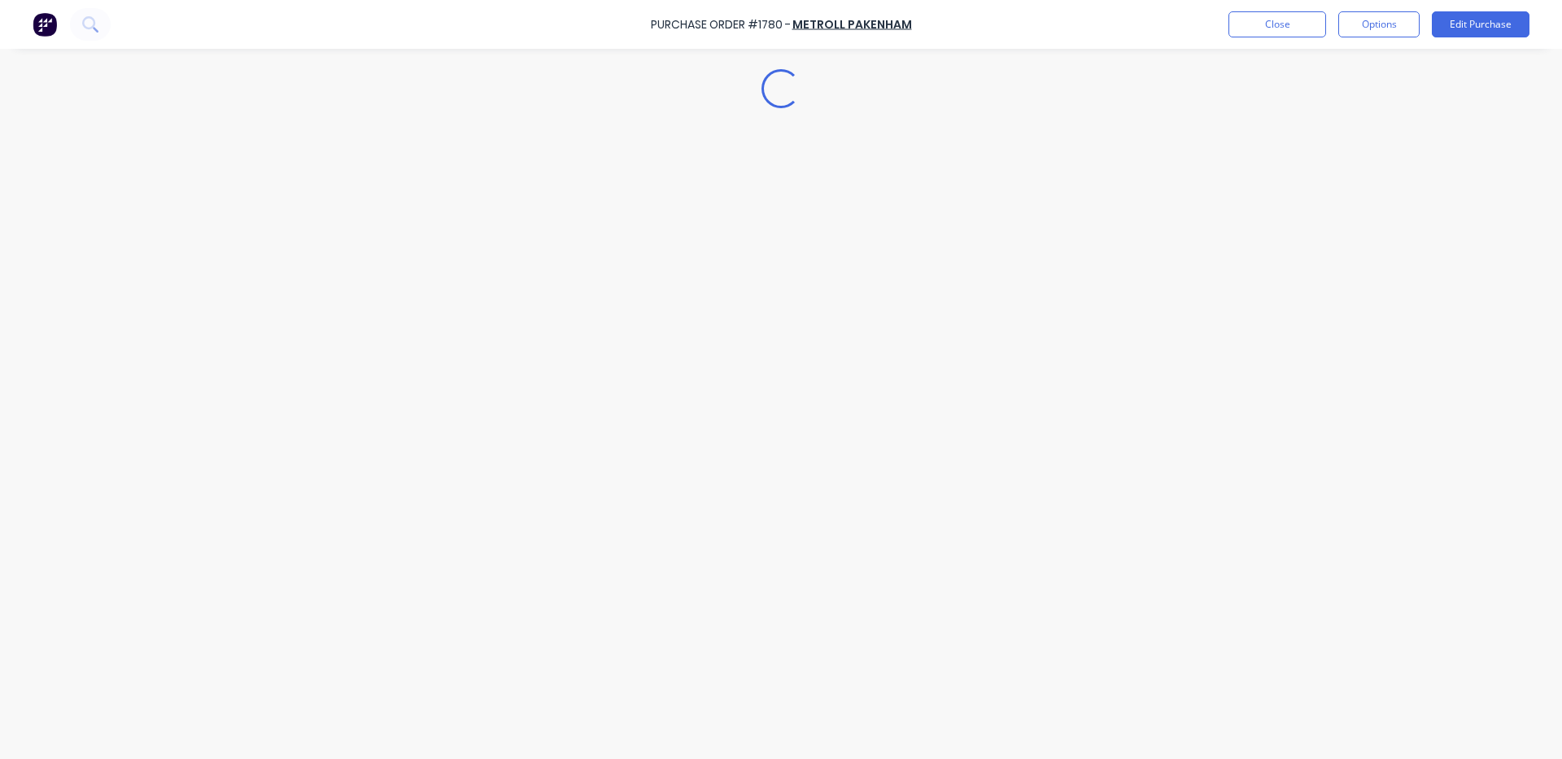
scroll to position [0, 0]
type textarea "x"
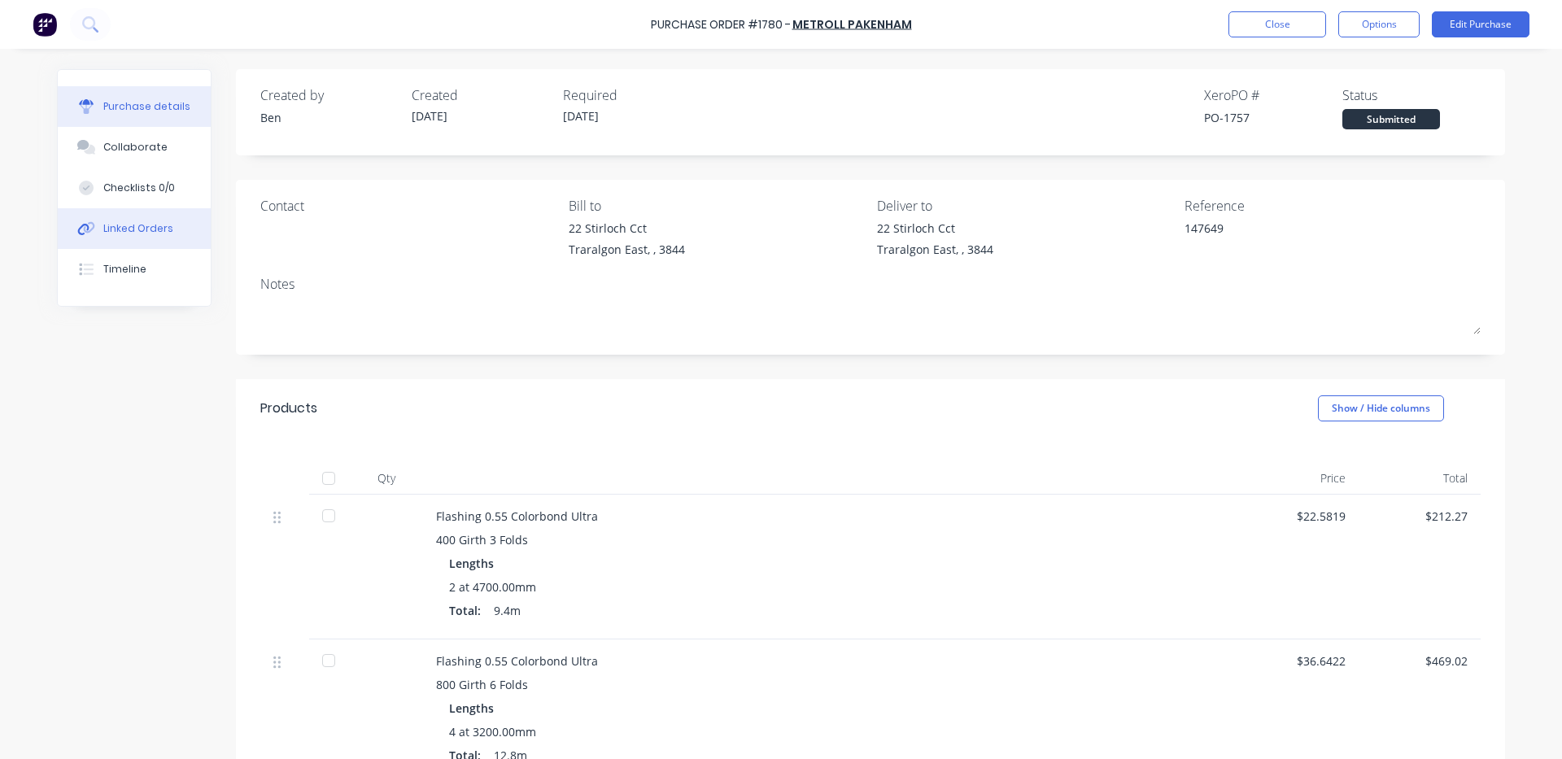
click at [154, 231] on div "Linked Orders" at bounding box center [138, 228] width 70 height 15
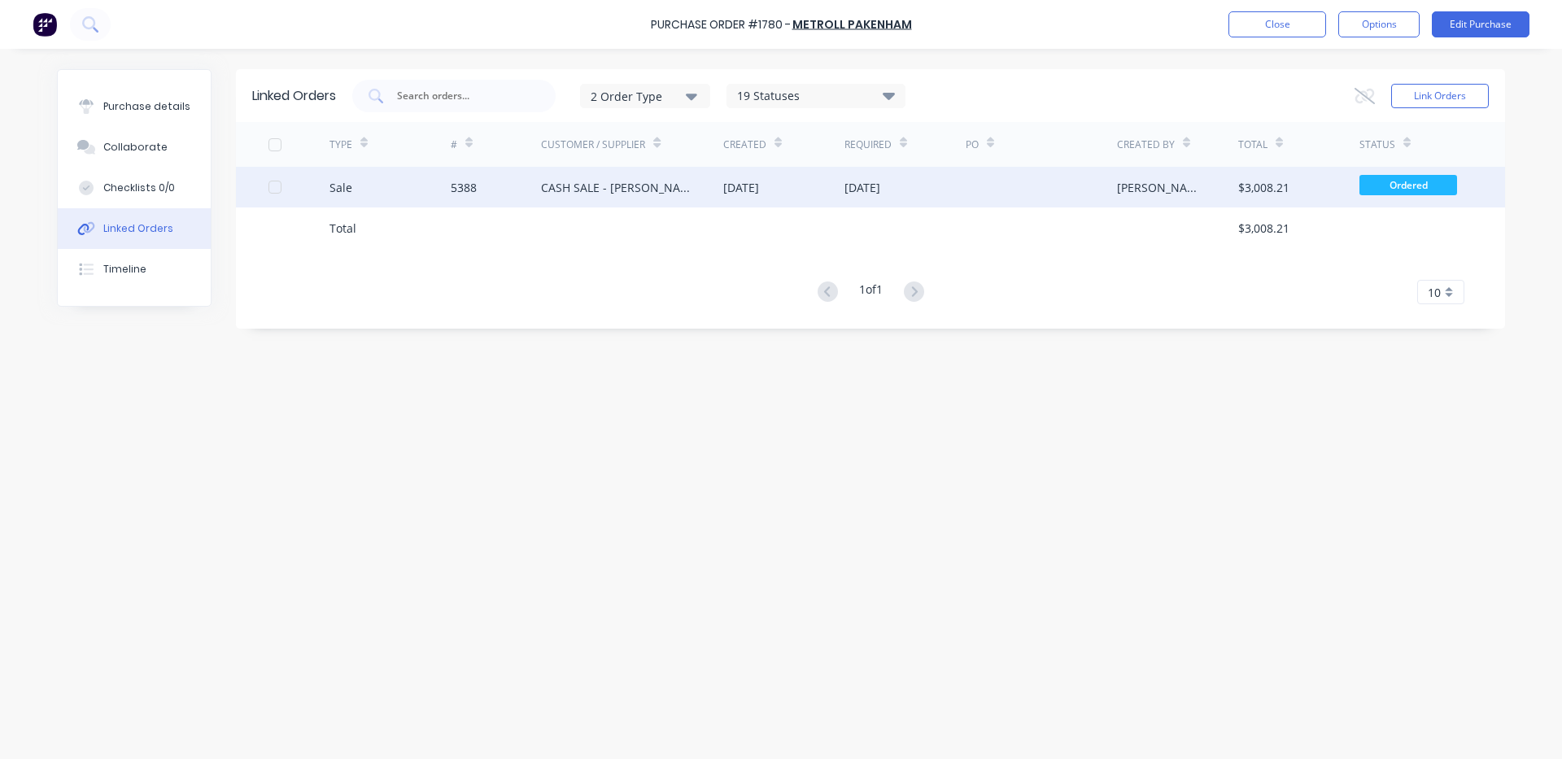
click at [927, 195] on div "[DATE]" at bounding box center [905, 187] width 121 height 41
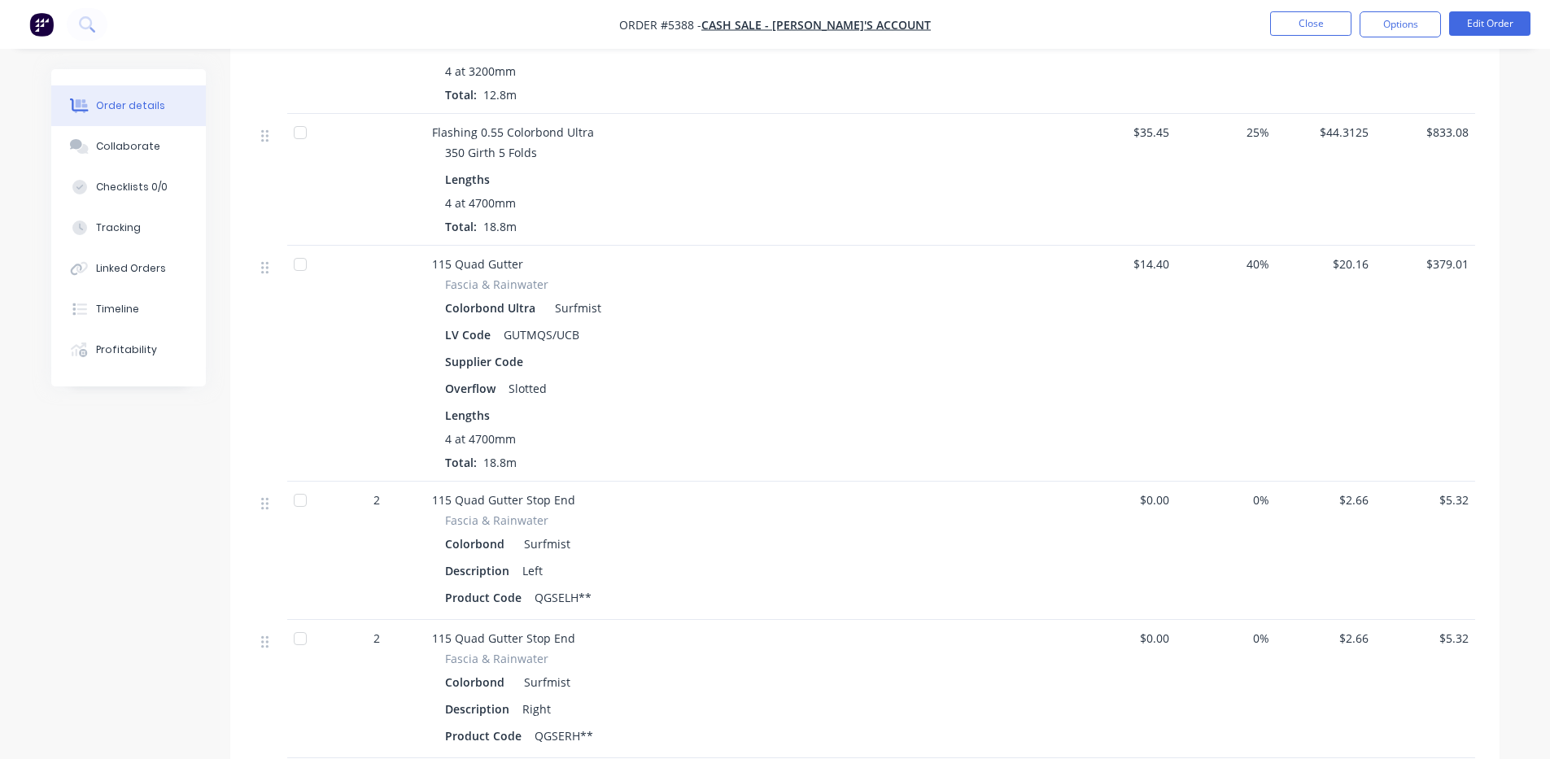
scroll to position [1110, 0]
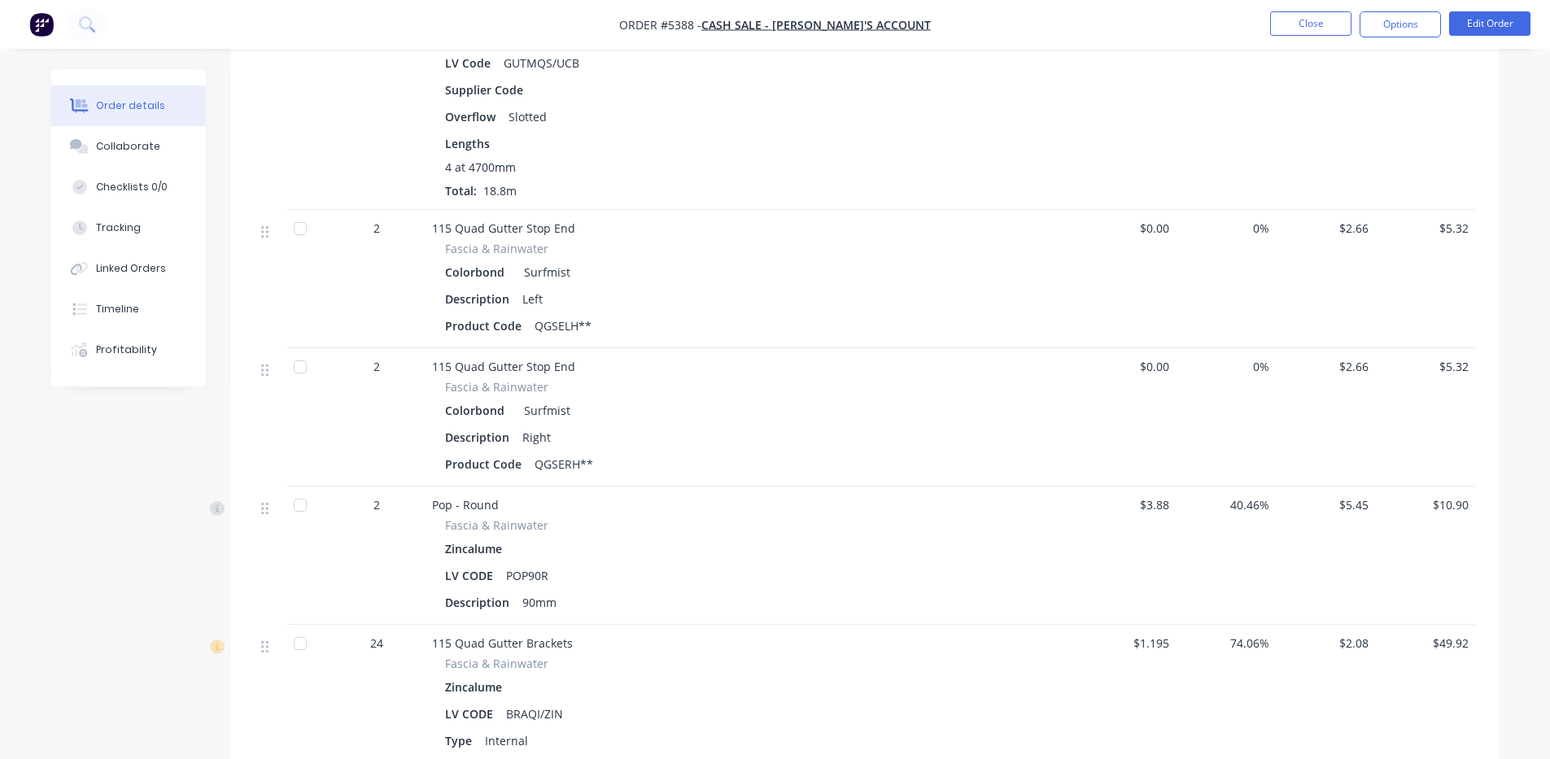
click at [1164, 220] on span "$0.00" at bounding box center [1126, 228] width 87 height 17
click at [1477, 20] on button "Edit Order" at bounding box center [1489, 23] width 81 height 24
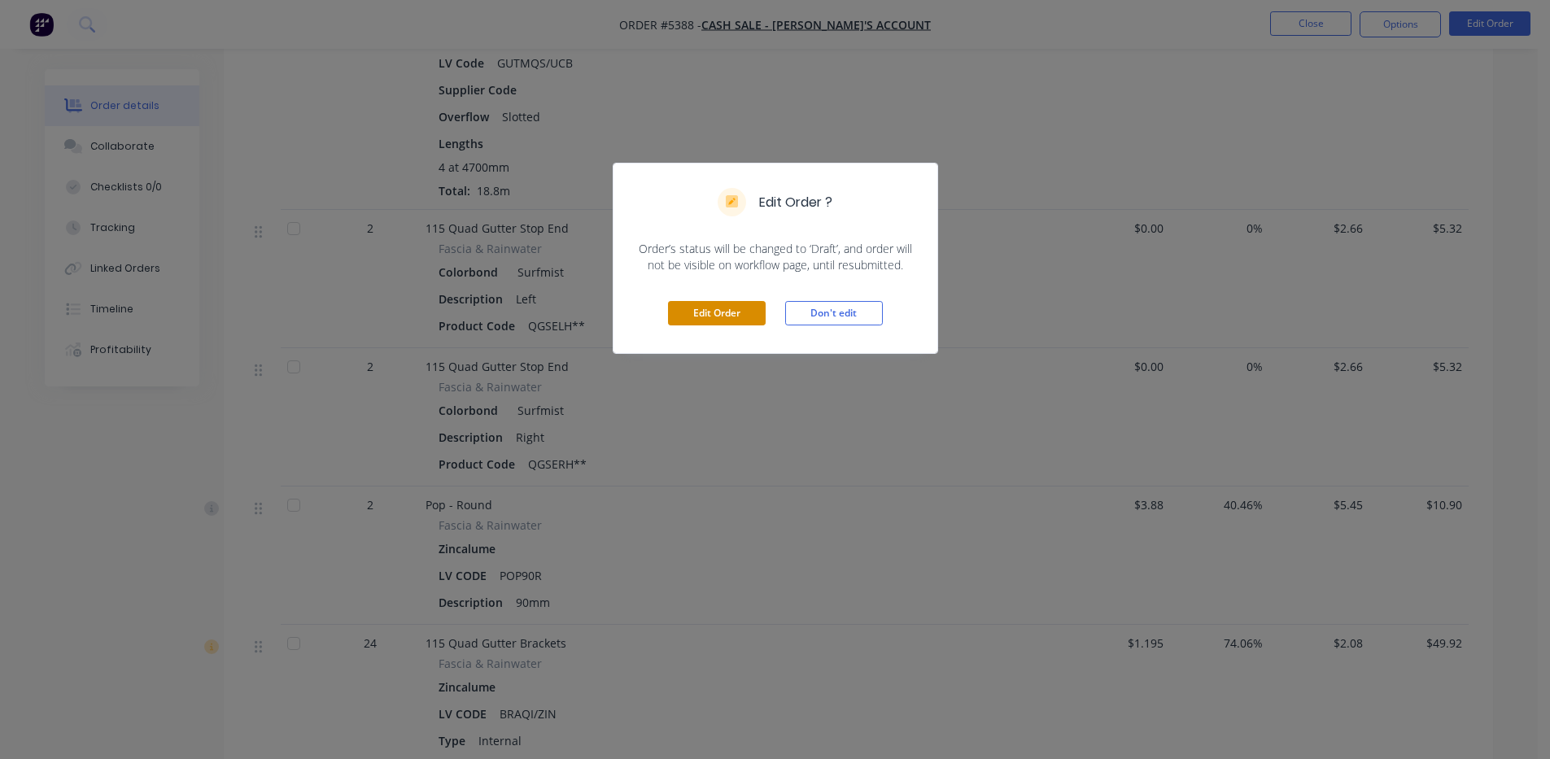
click at [714, 313] on button "Edit Order" at bounding box center [717, 313] width 98 height 24
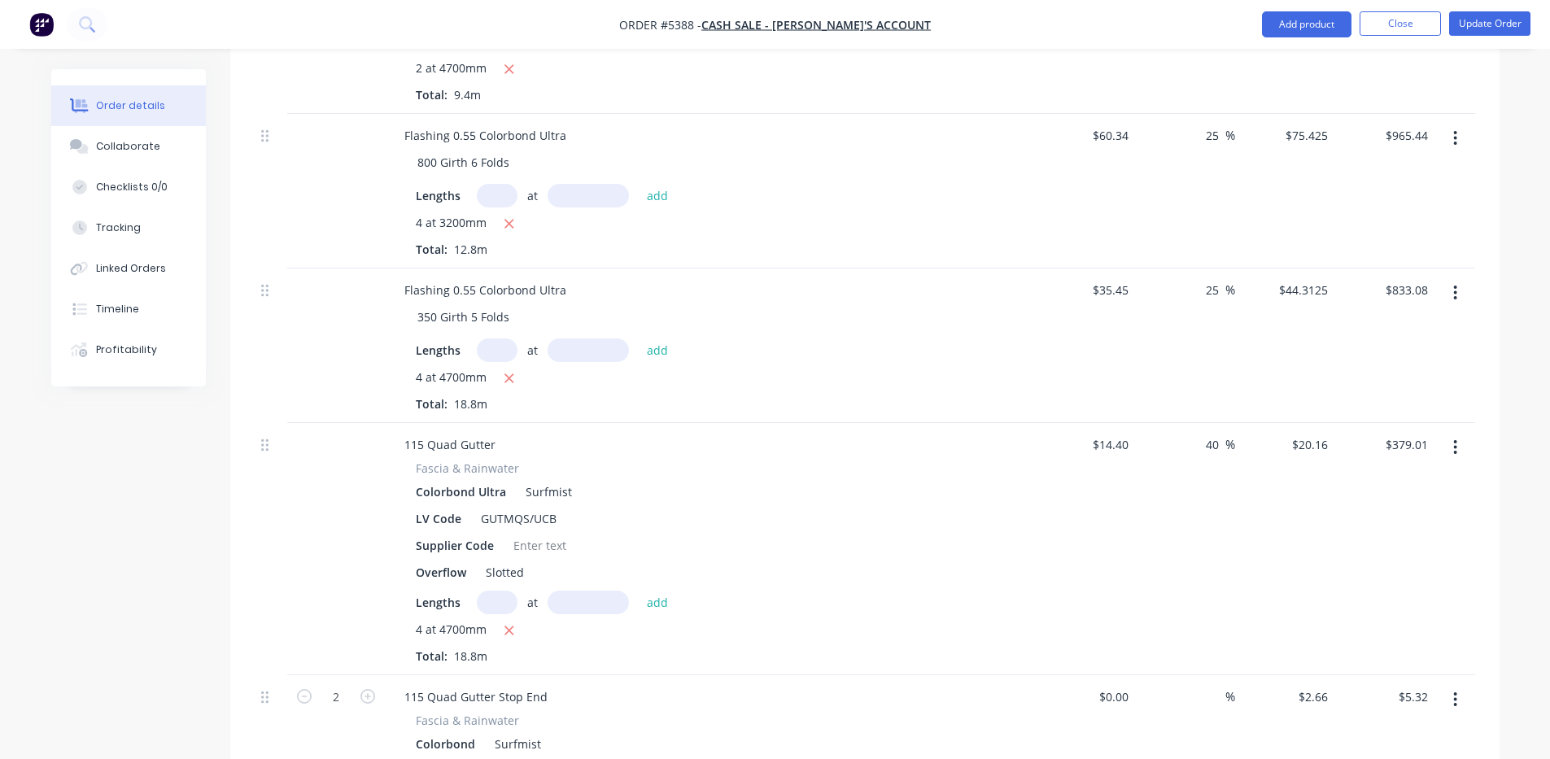
scroll to position [1085, 0]
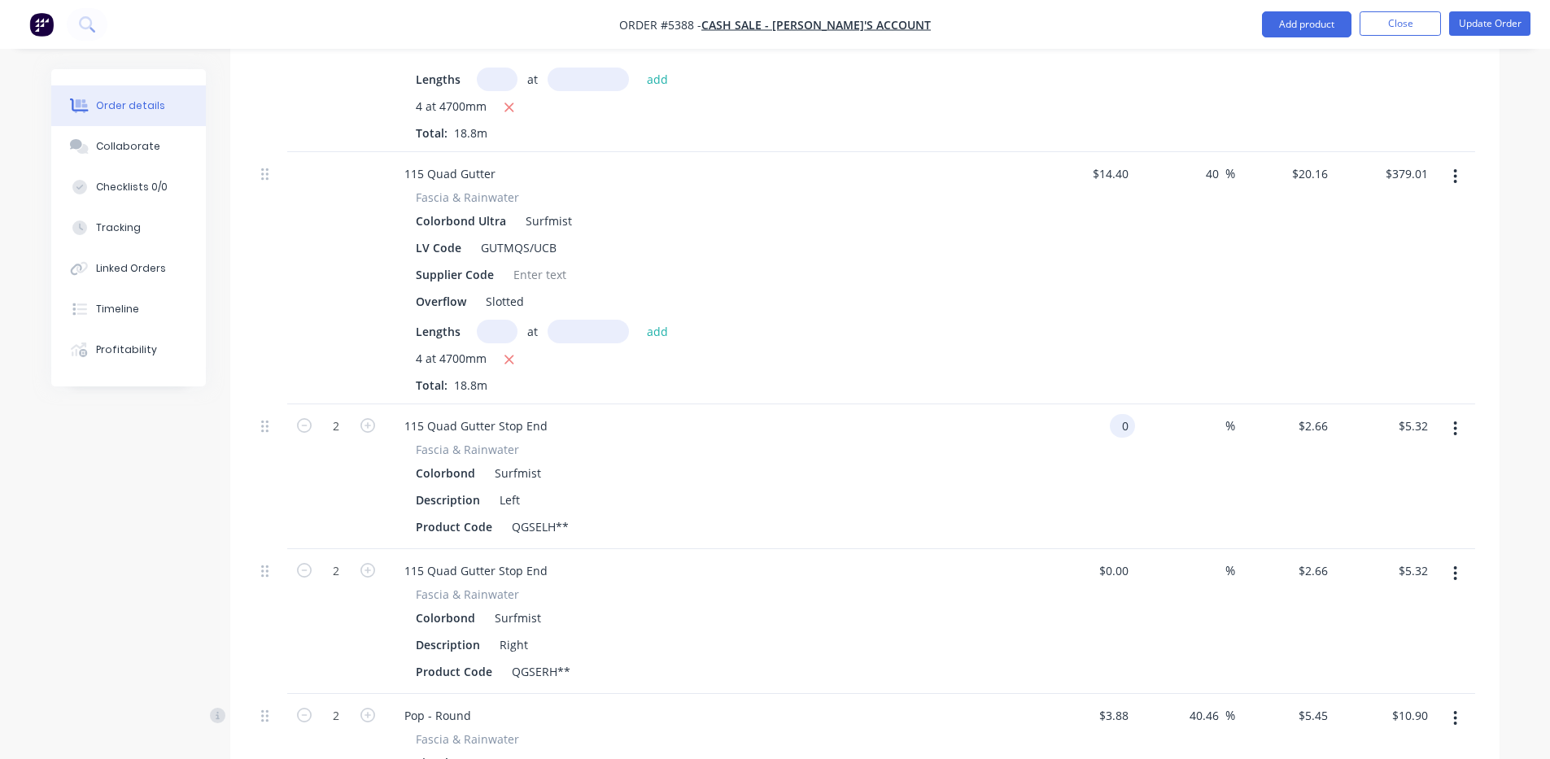
click at [1123, 414] on input "0" at bounding box center [1125, 426] width 19 height 24
type input "$1.98"
type input "q"
type input "$1.98"
type input "$3.96"
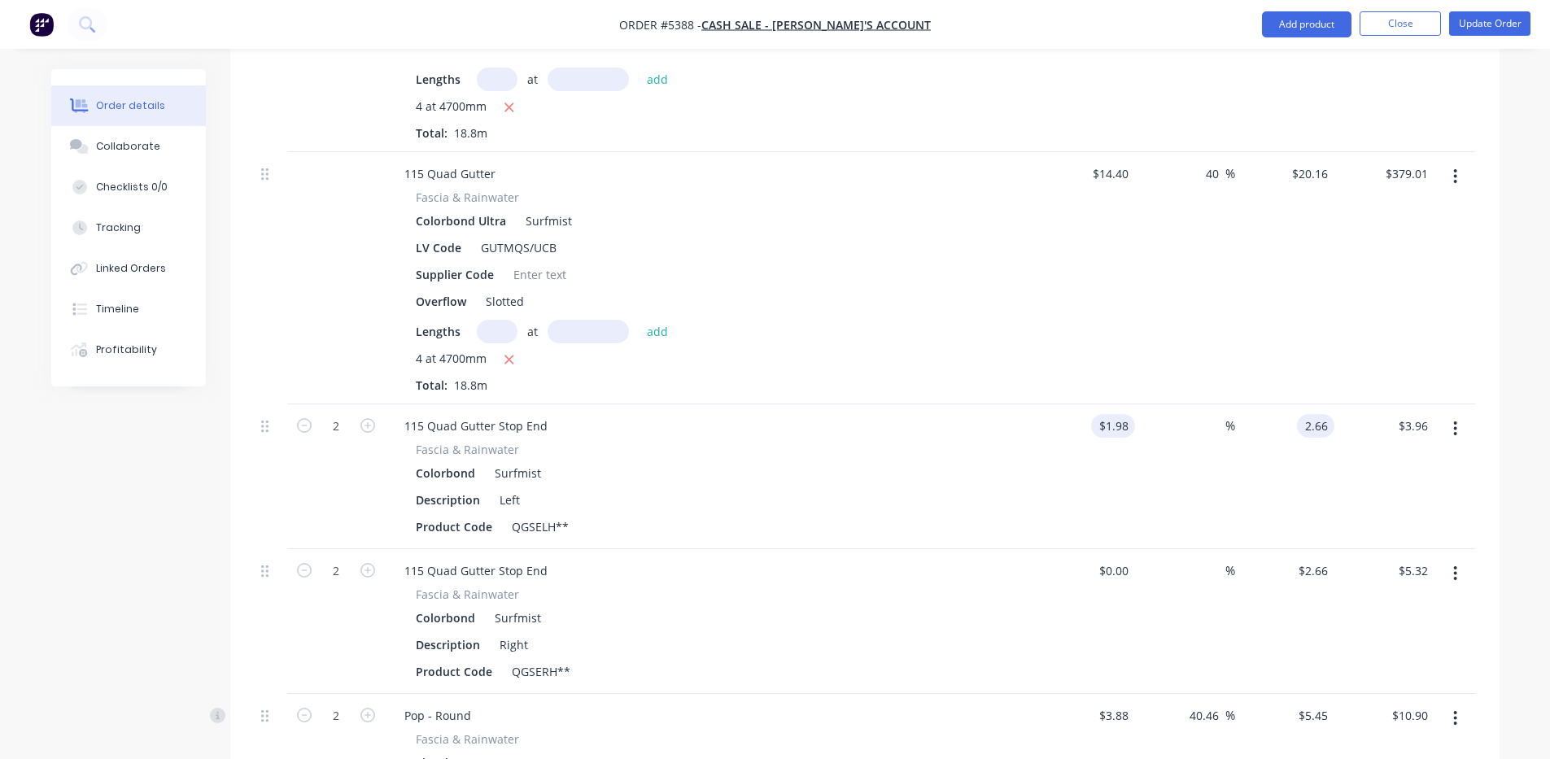
type input "2.66"
type input "34.34"
type input "$2.66"
type input "$5.32"
click at [1125, 559] on input "0" at bounding box center [1125, 571] width 19 height 24
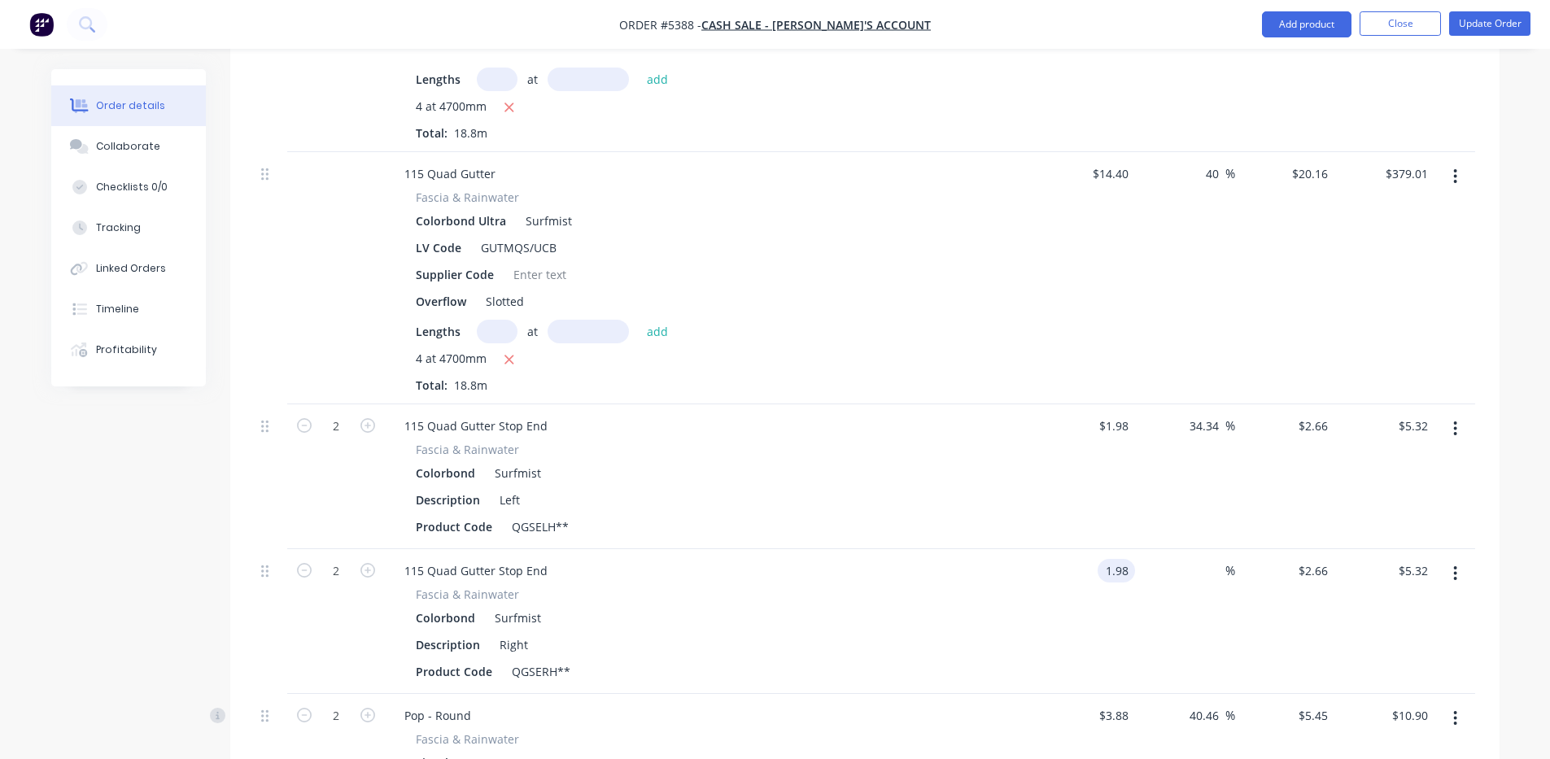
type input "$1.98"
type input "$3.96"
type input "2.66"
type input "34.34"
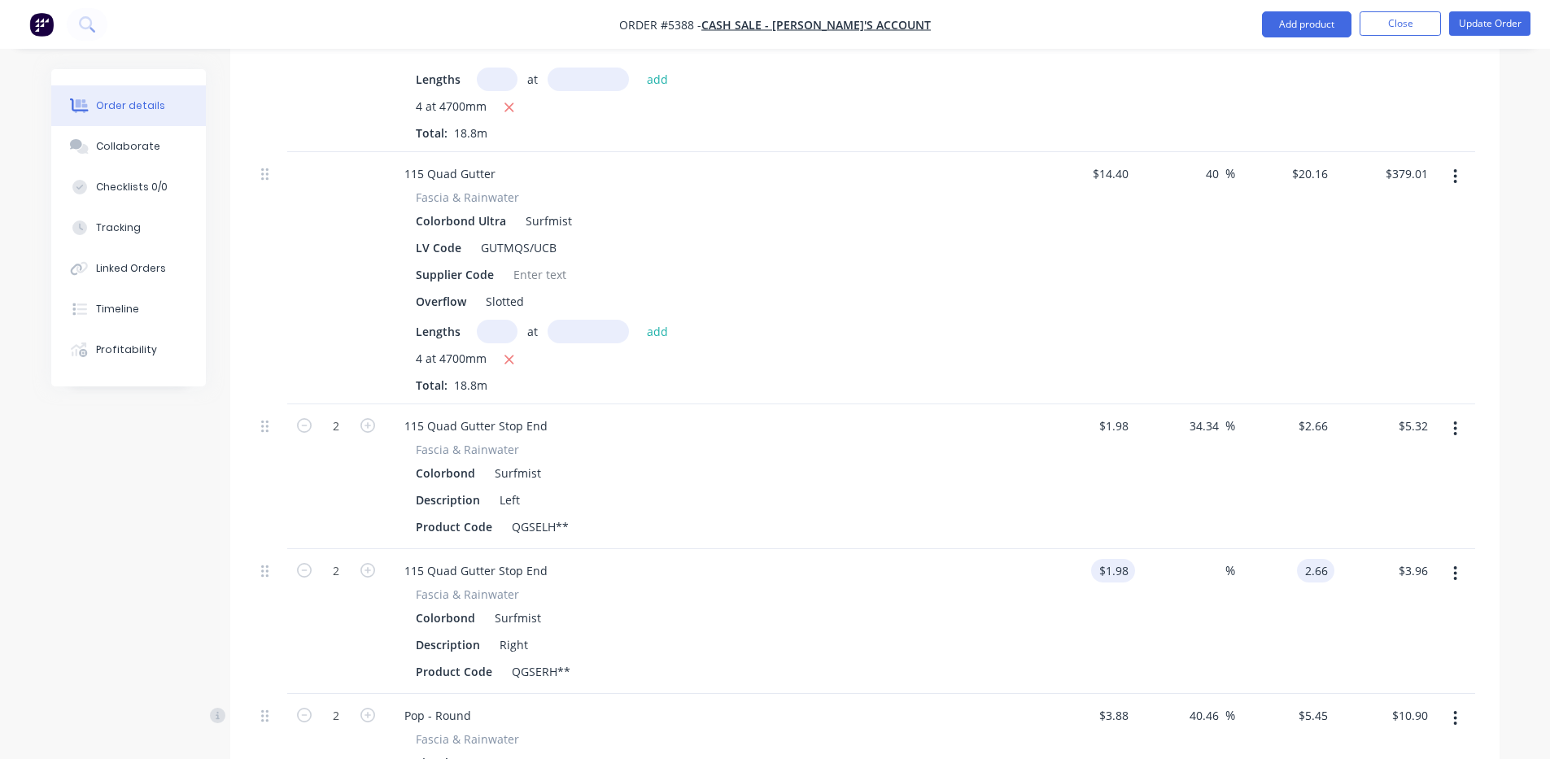
type input "$2.66"
type input "$5.32"
click at [938, 467] on div "Fascia & Rainwater Colorbond Surfmist Description Left Product Code QGSELH**" at bounding box center [710, 490] width 638 height 98
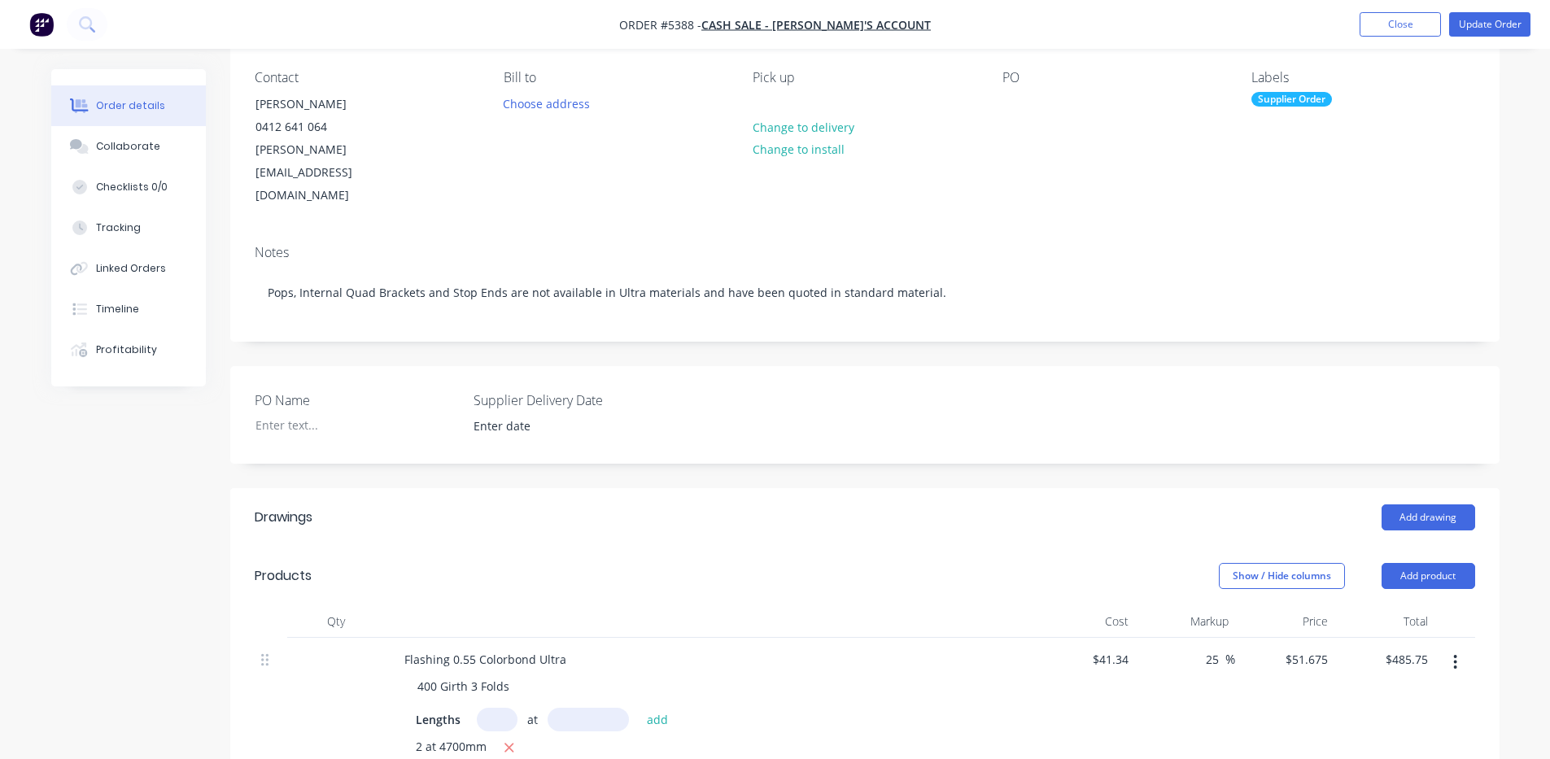
scroll to position [104, 0]
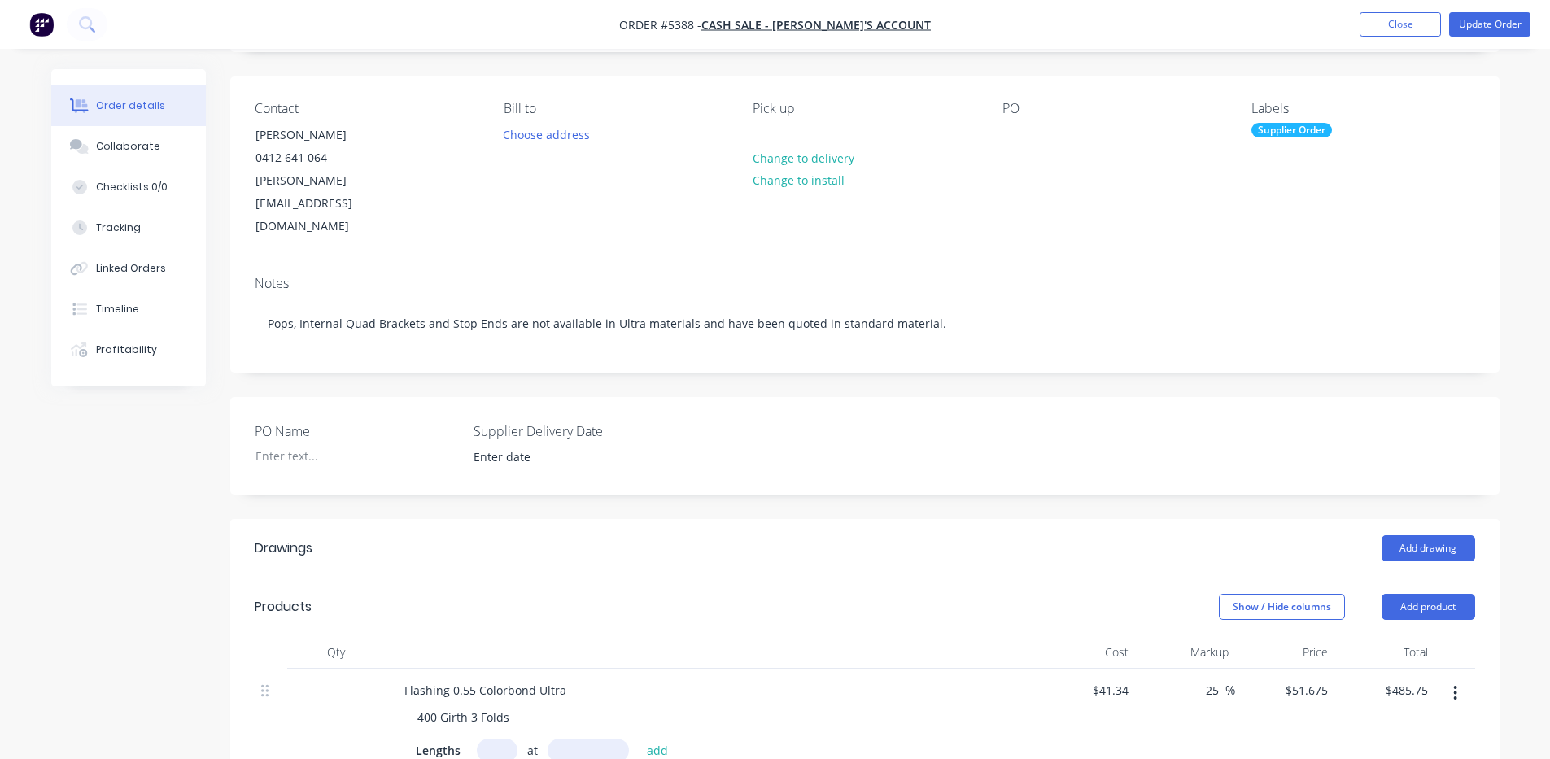
click at [1025, 326] on div "Notes Pops, Internal Quad Brackets and Stop Ends are not available in Ultra mat…" at bounding box center [864, 317] width 1269 height 109
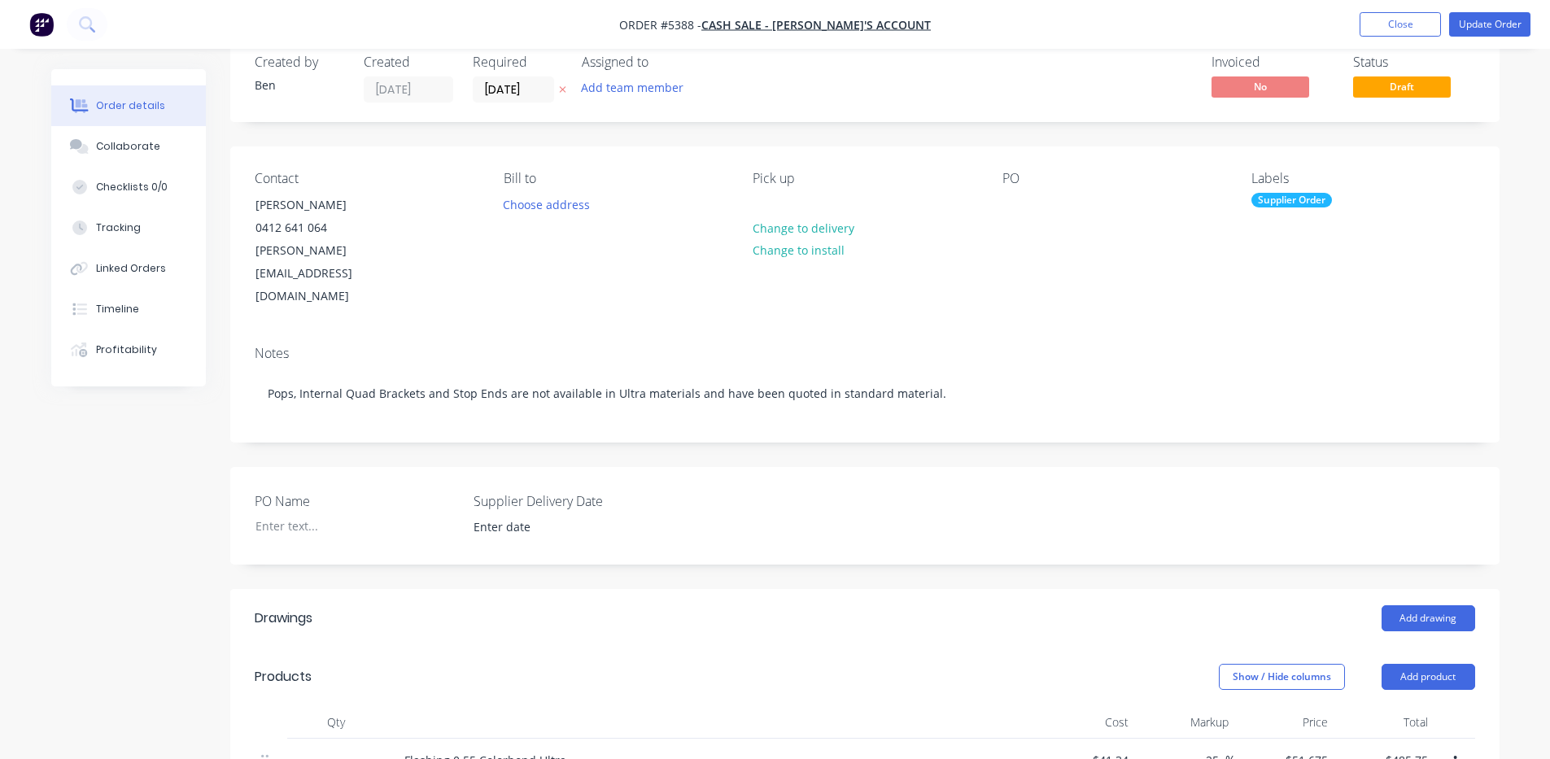
scroll to position [0, 0]
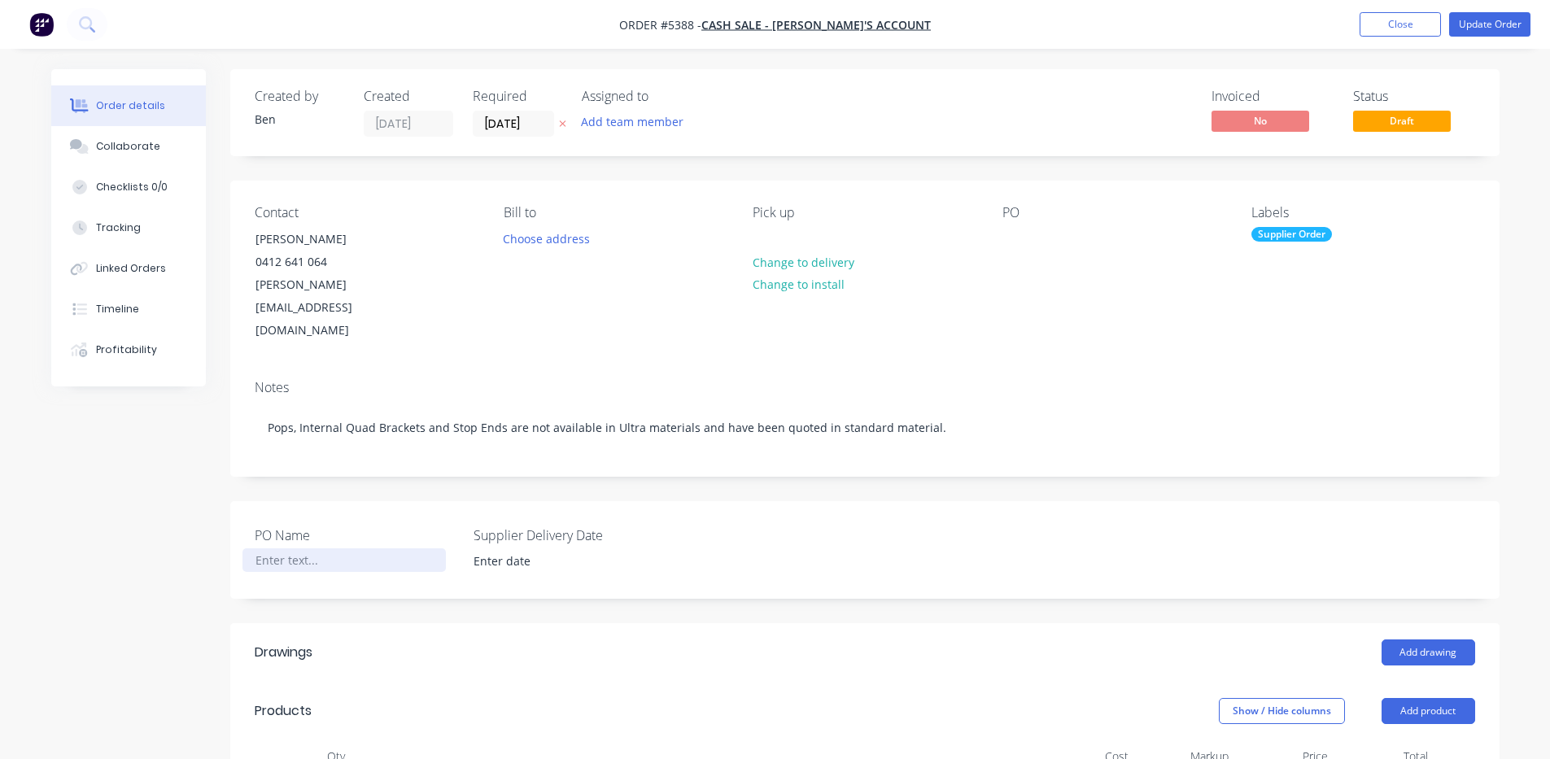
click at [306, 548] on div at bounding box center [343, 560] width 203 height 24
click at [543, 549] on input at bounding box center [563, 561] width 203 height 24
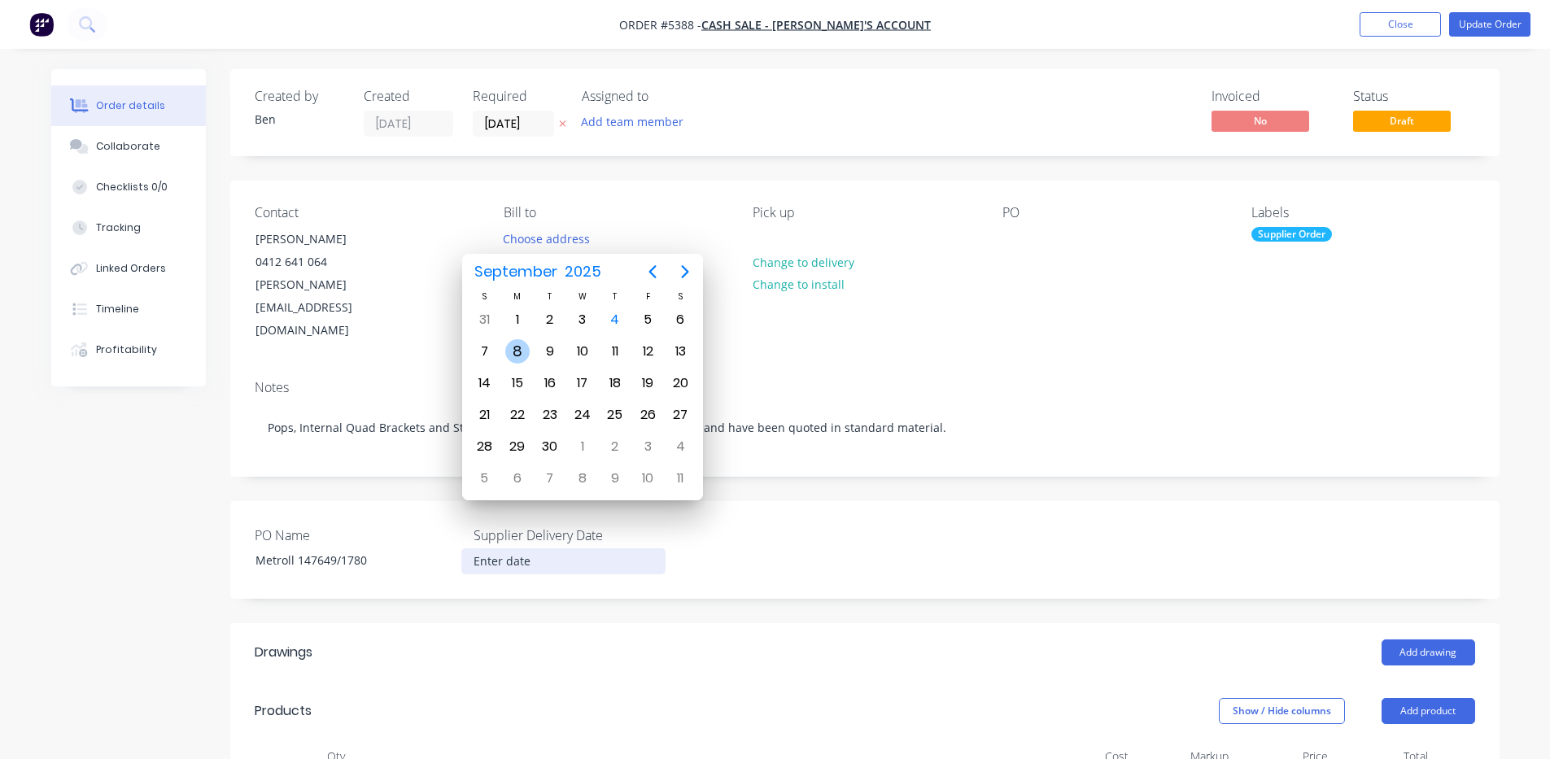
click at [518, 356] on div "8" at bounding box center [517, 351] width 24 height 24
type input "[DATE]"
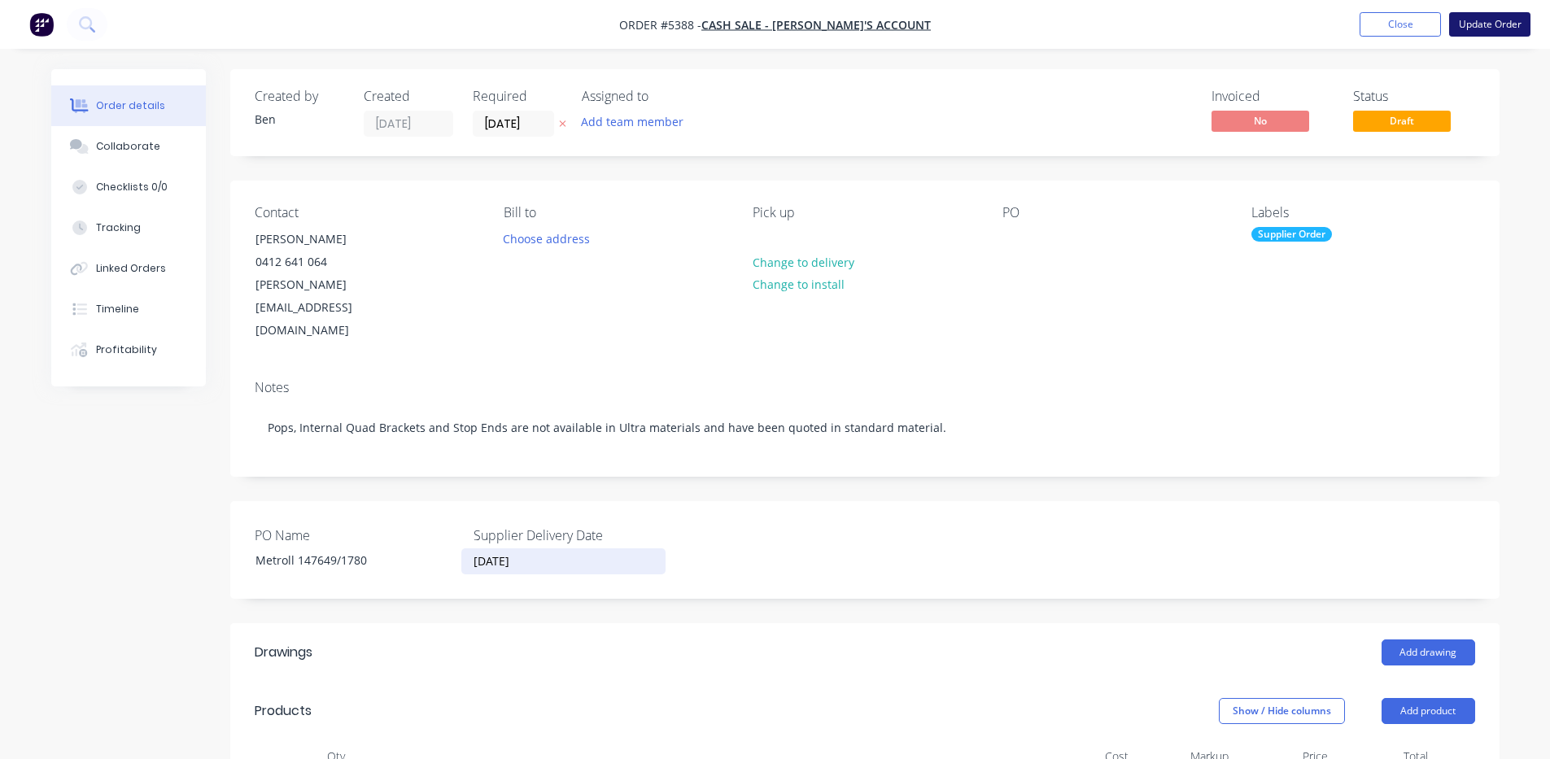
click at [1482, 25] on button "Update Order" at bounding box center [1489, 24] width 81 height 24
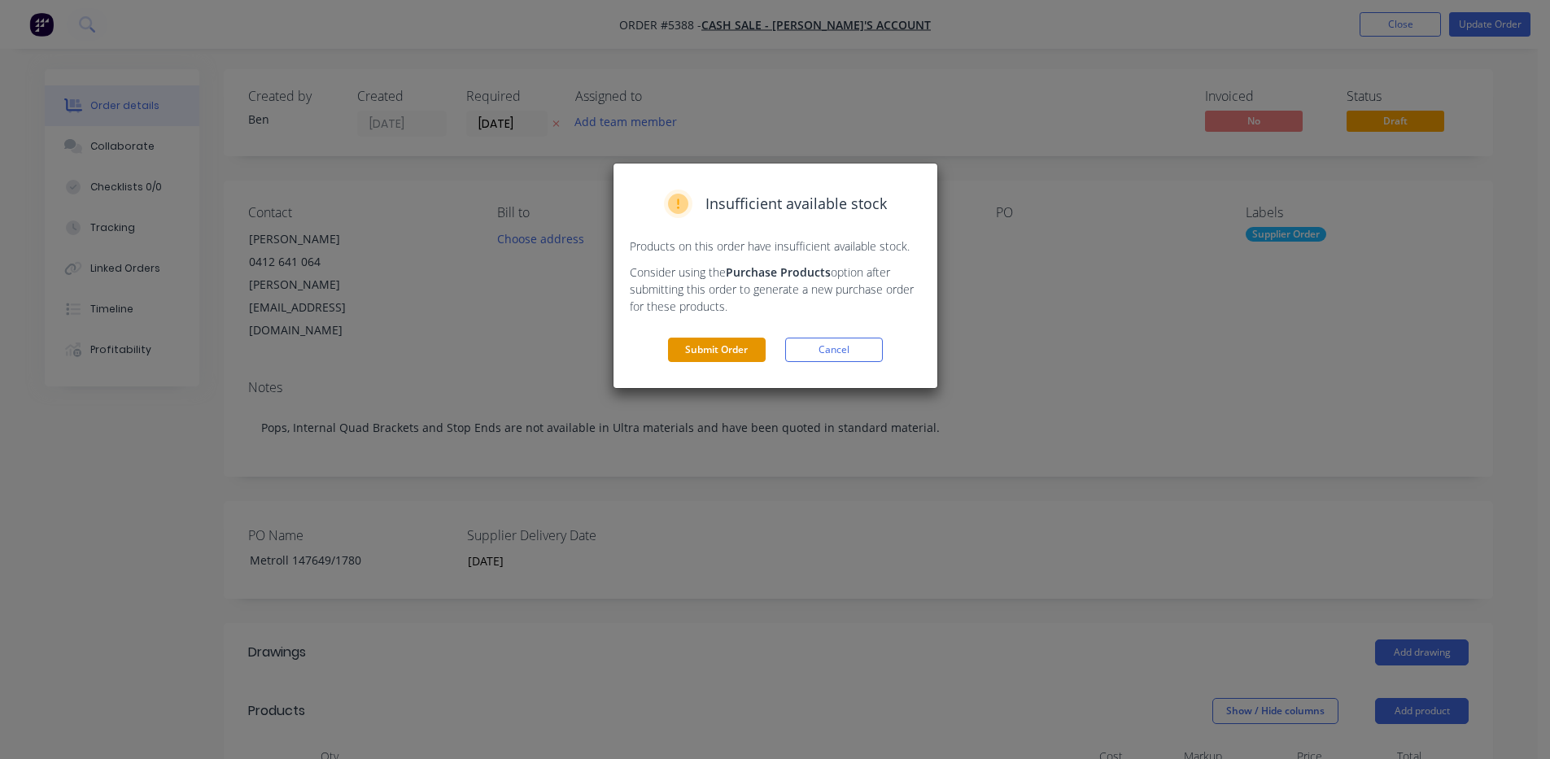
click at [711, 350] on button "Submit Order" at bounding box center [717, 350] width 98 height 24
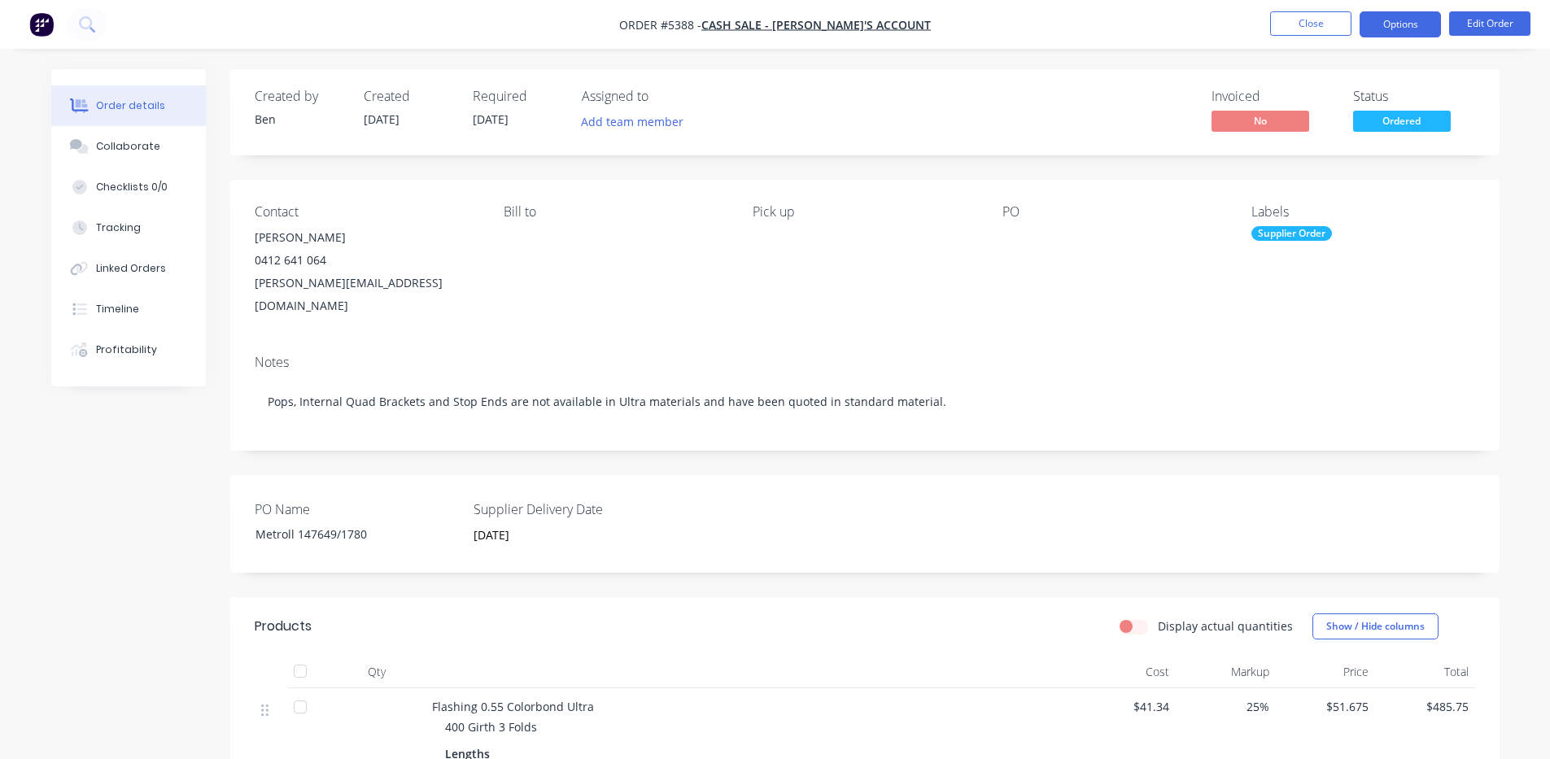
click at [1417, 22] on button "Options" at bounding box center [1400, 24] width 81 height 26
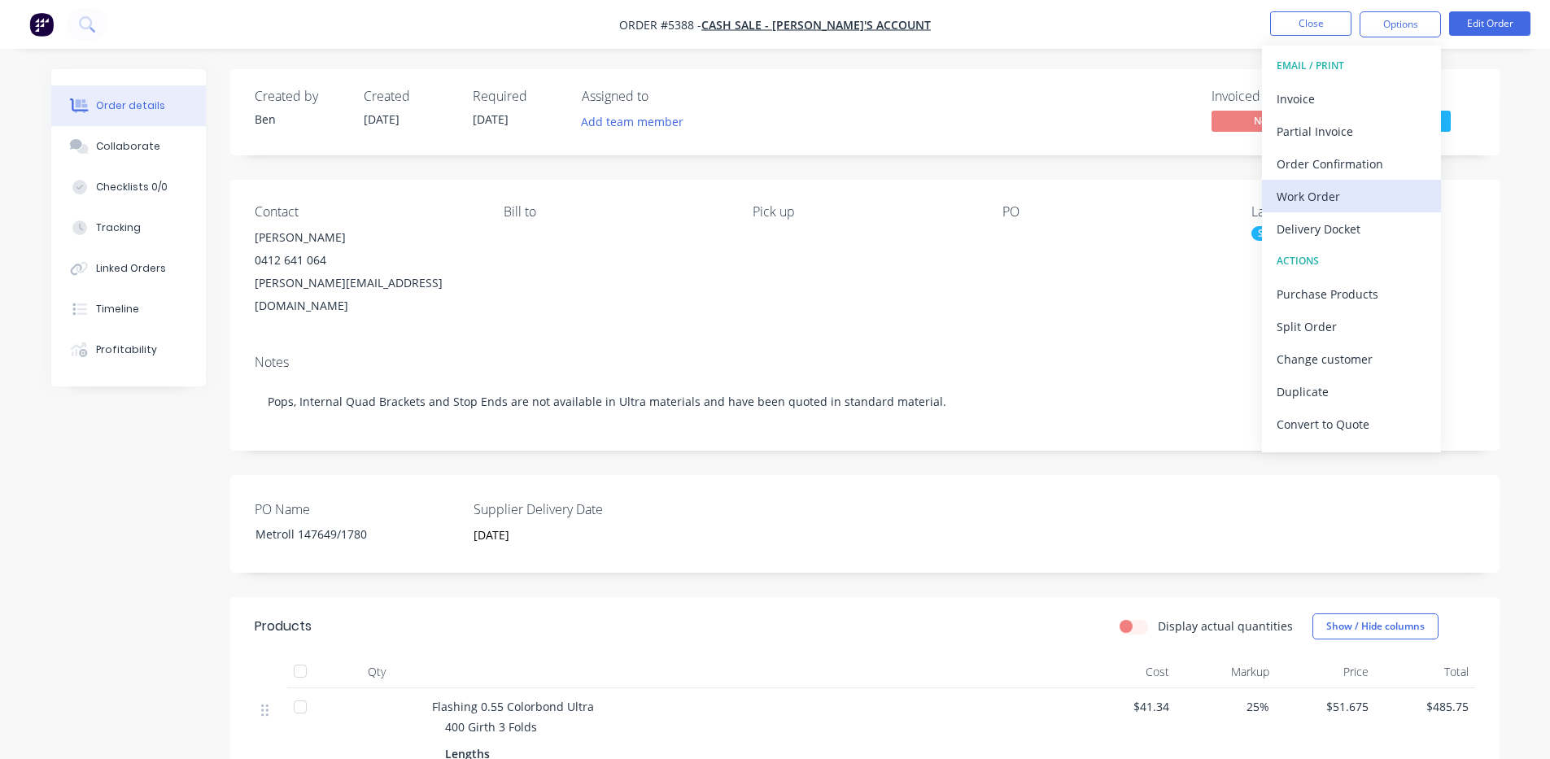
click at [1318, 195] on div "Work Order" at bounding box center [1352, 197] width 150 height 24
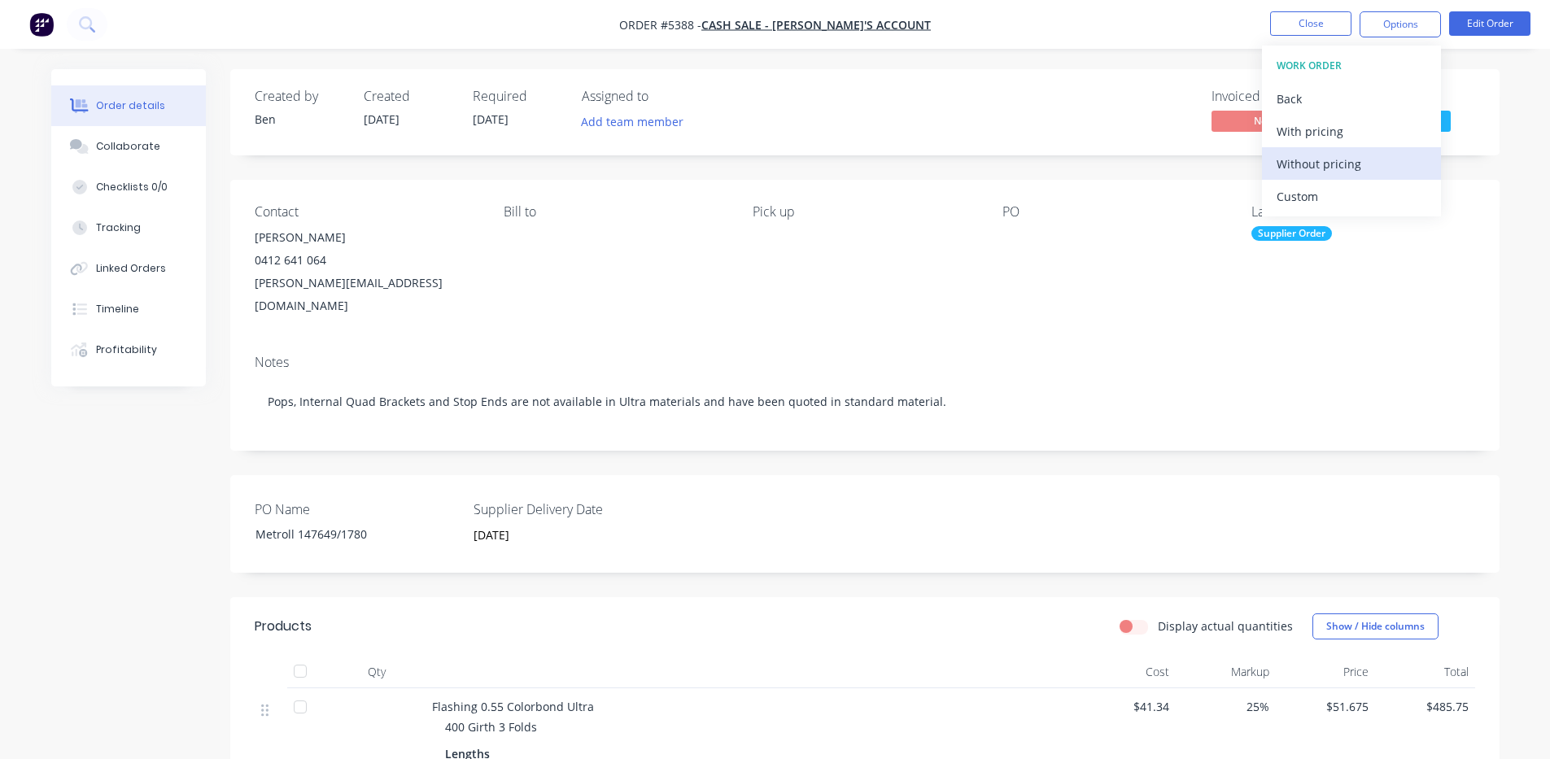
click at [1332, 159] on div "Without pricing" at bounding box center [1352, 164] width 150 height 24
